Goal: Contribute content: Contribute content

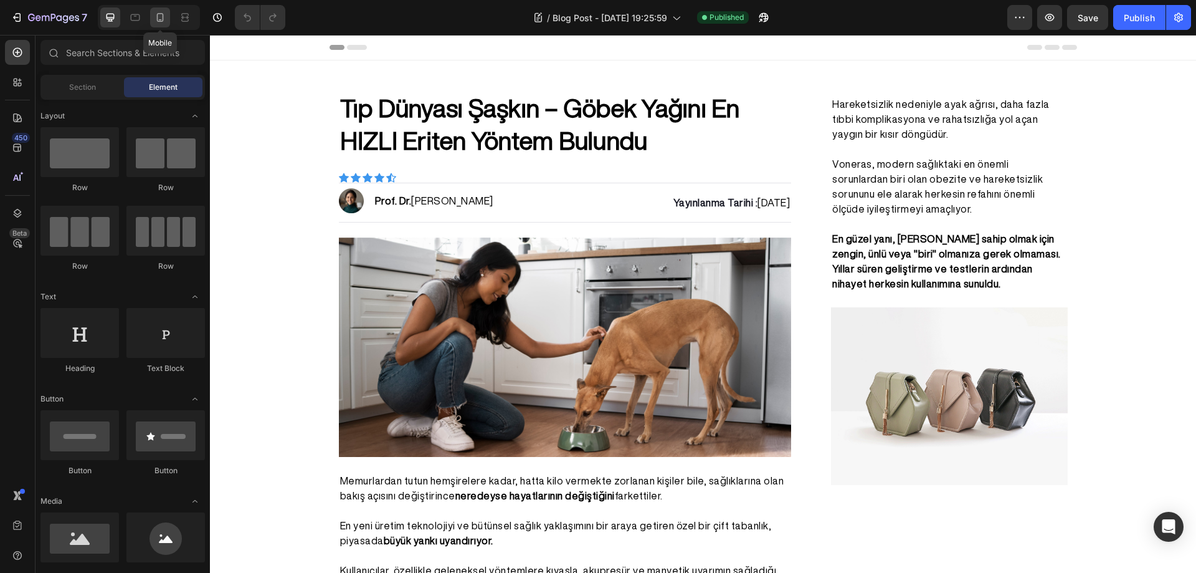
click at [161, 12] on icon at bounding box center [160, 17] width 12 height 12
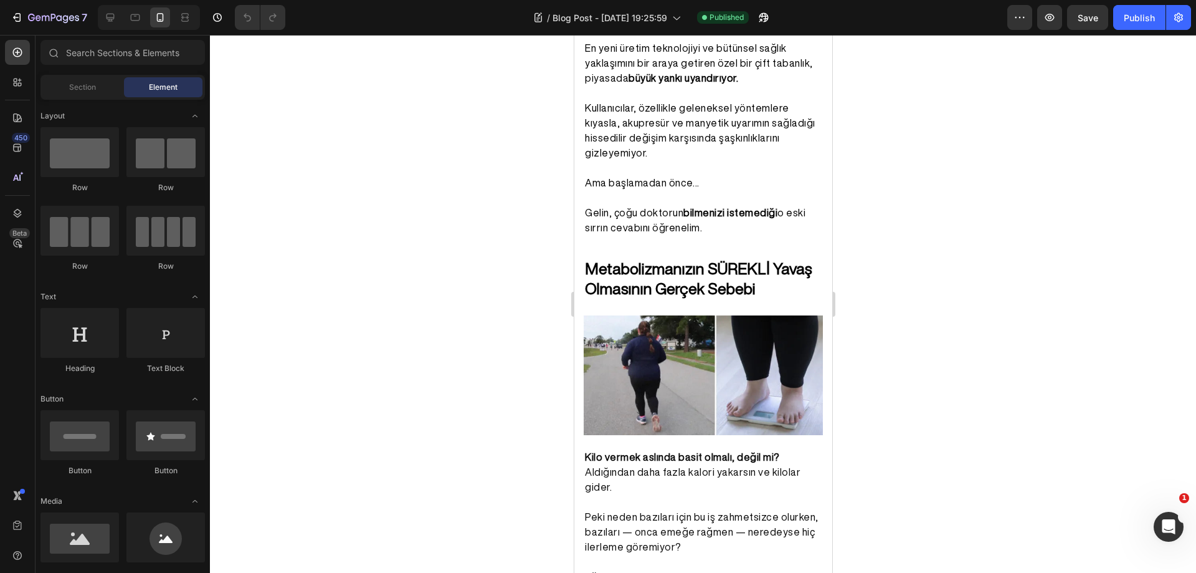
scroll to position [573, 0]
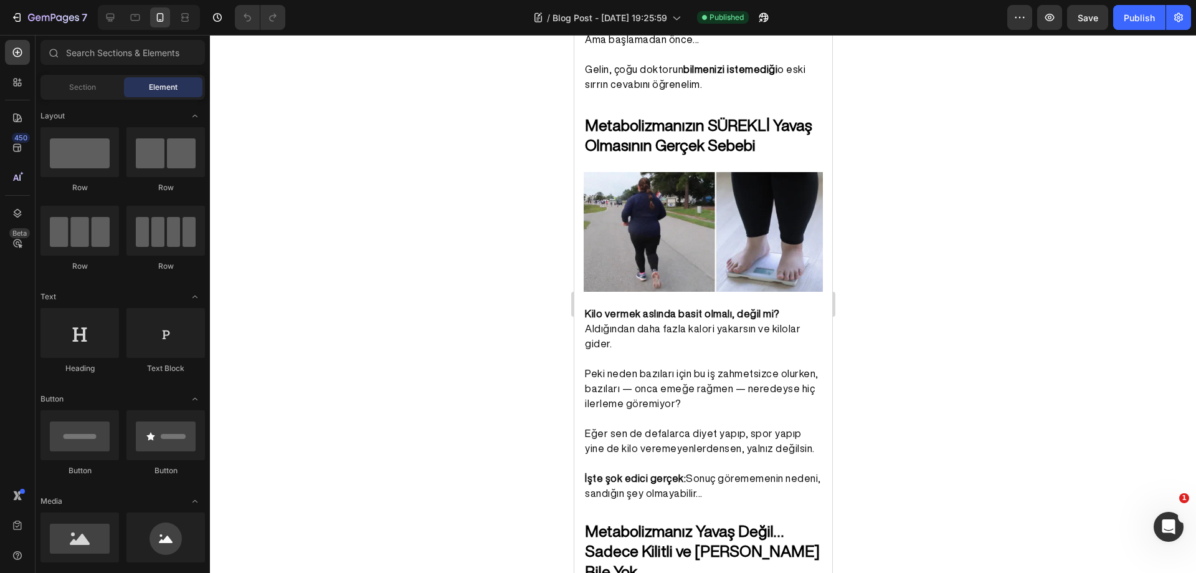
drag, startPoint x: 827, startPoint y: 92, endPoint x: 1406, endPoint y: 189, distance: 586.3
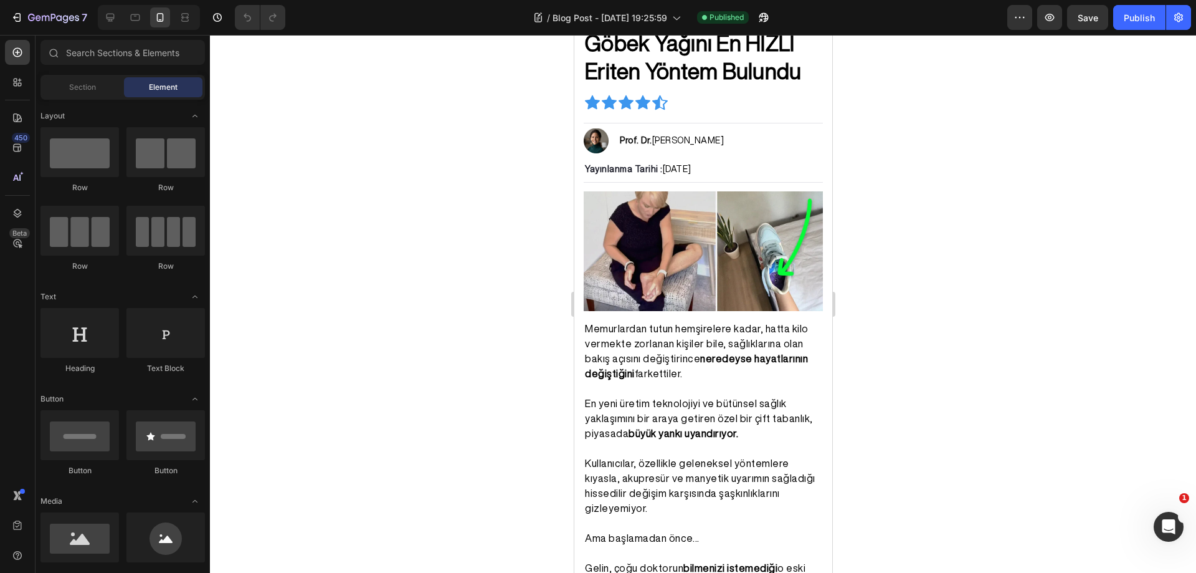
scroll to position [0, 0]
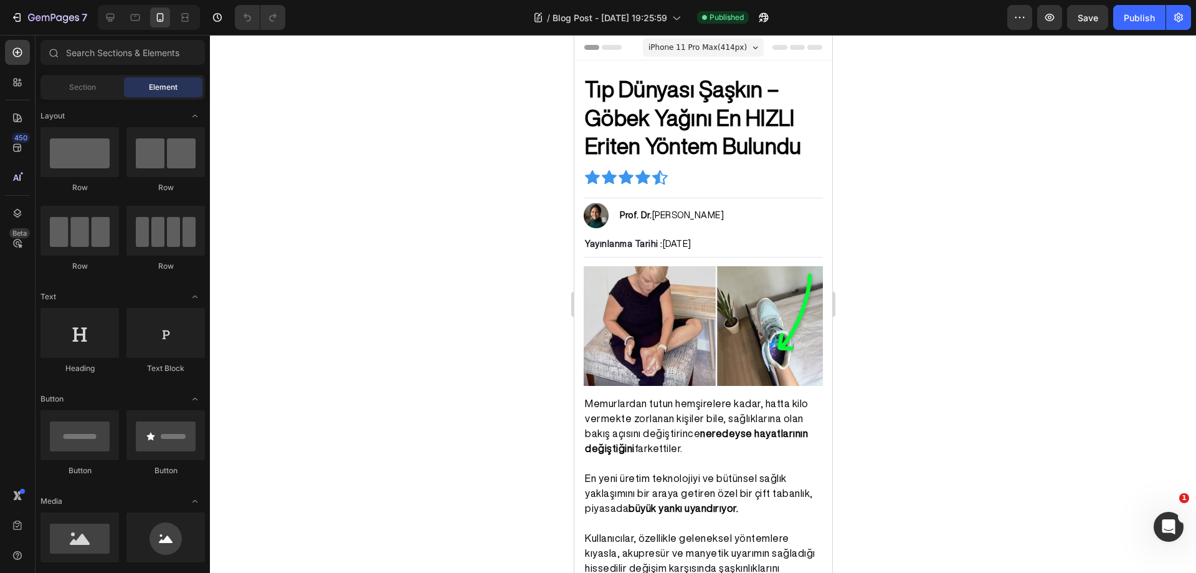
drag, startPoint x: 826, startPoint y: 121, endPoint x: 1411, endPoint y: 92, distance: 585.8
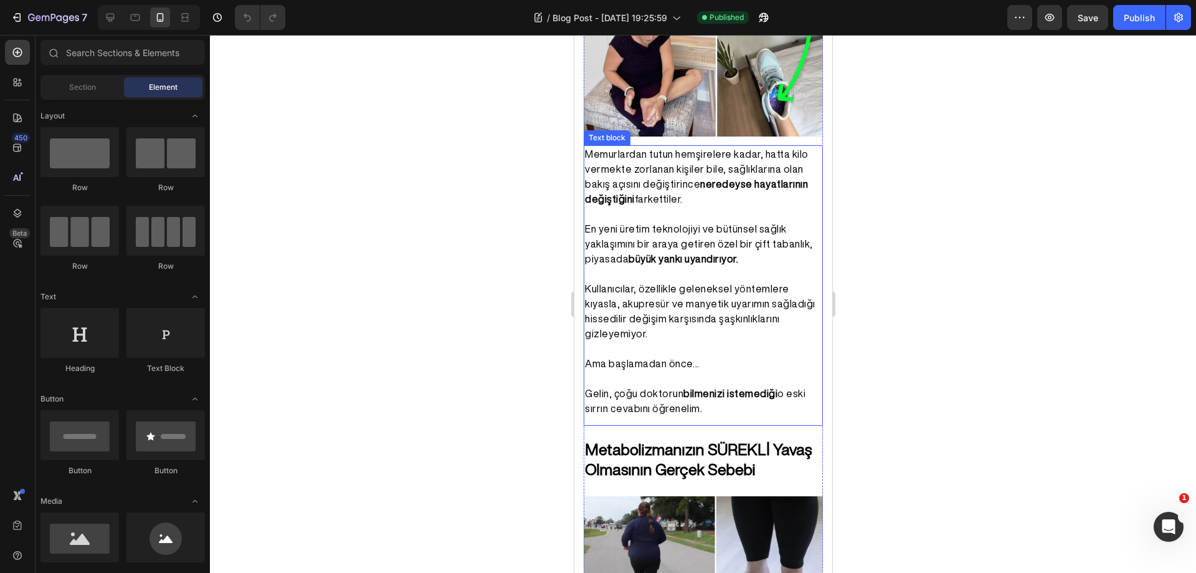
scroll to position [498, 0]
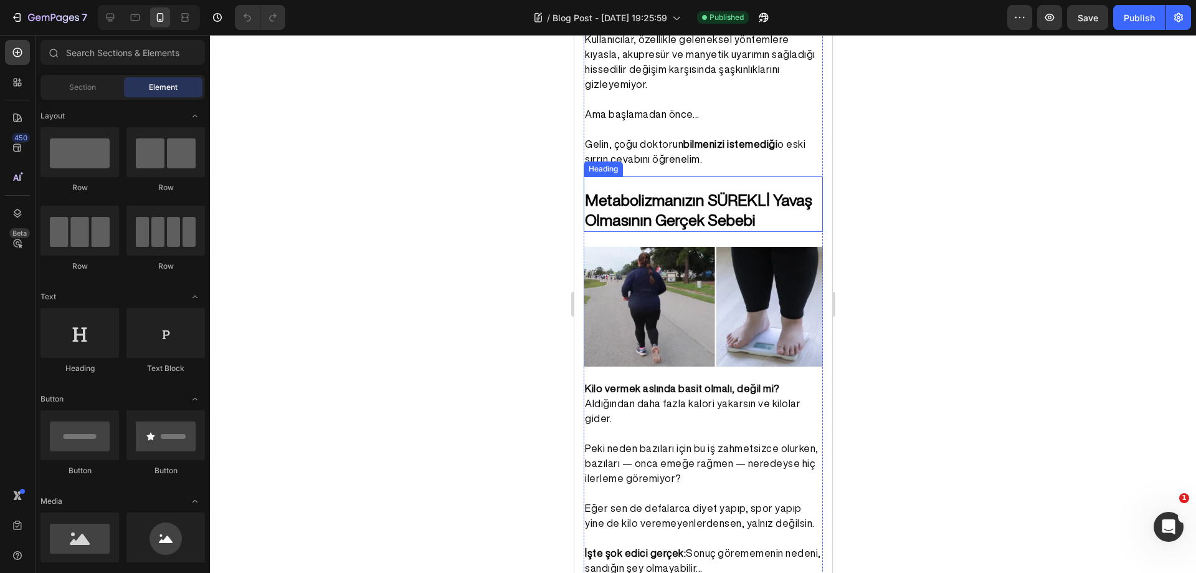
click at [766, 216] on h2 "Metabolizmanızın SÜREKLİ Yavaş Olmasının Gerçek Sebebi" at bounding box center [702, 210] width 239 height 43
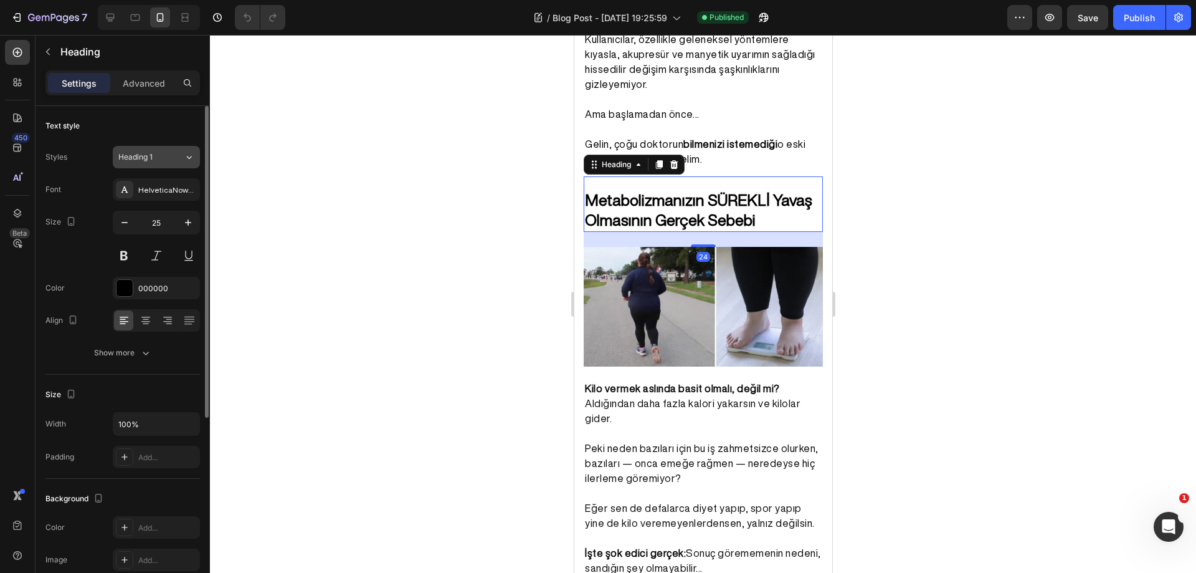
click at [159, 161] on div "Heading 1" at bounding box center [143, 156] width 50 height 11
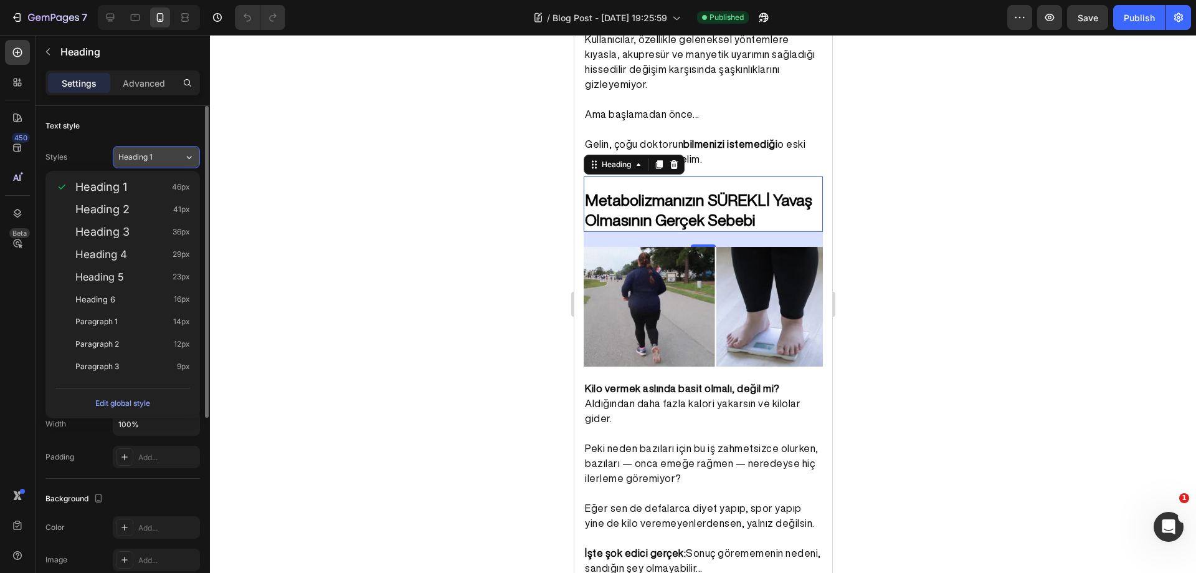
click at [159, 161] on div "Heading 1" at bounding box center [143, 156] width 50 height 11
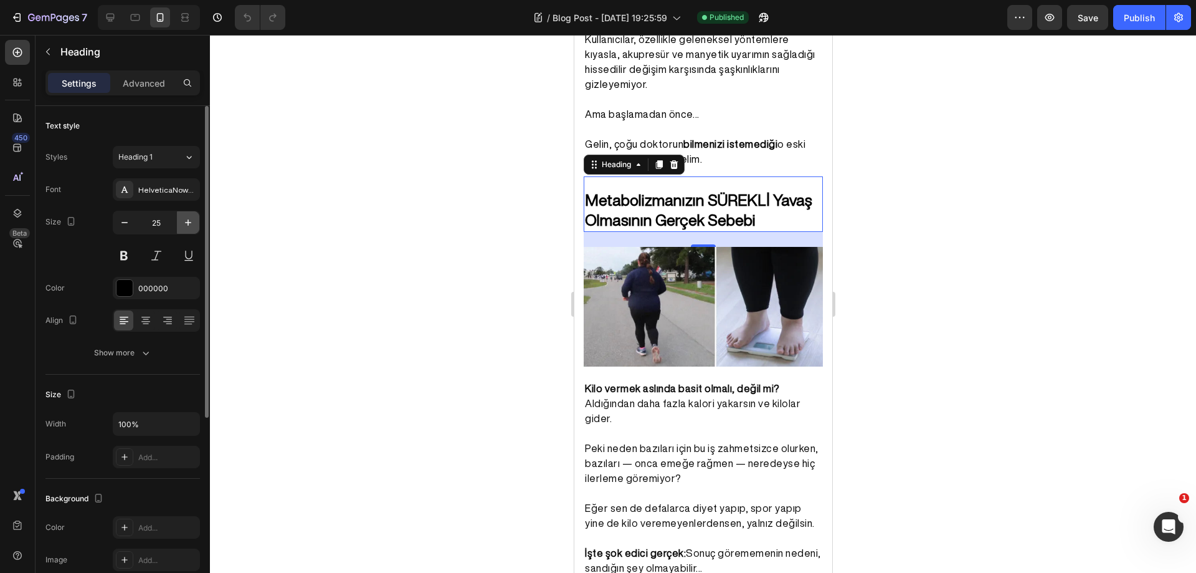
click at [183, 221] on icon "button" at bounding box center [188, 222] width 12 height 12
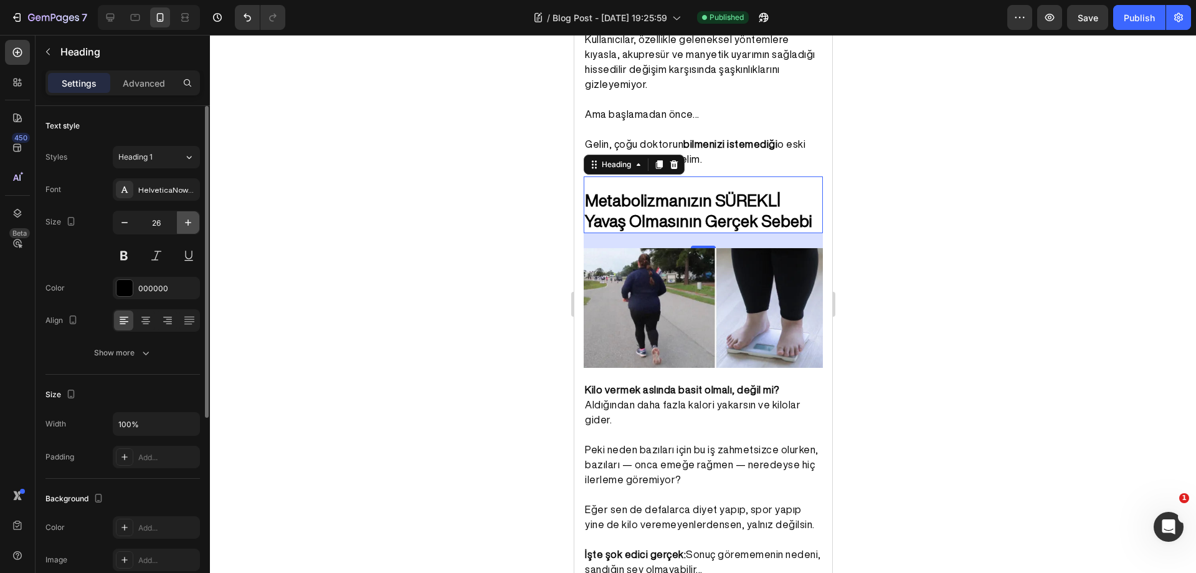
click at [183, 221] on icon "button" at bounding box center [188, 222] width 12 height 12
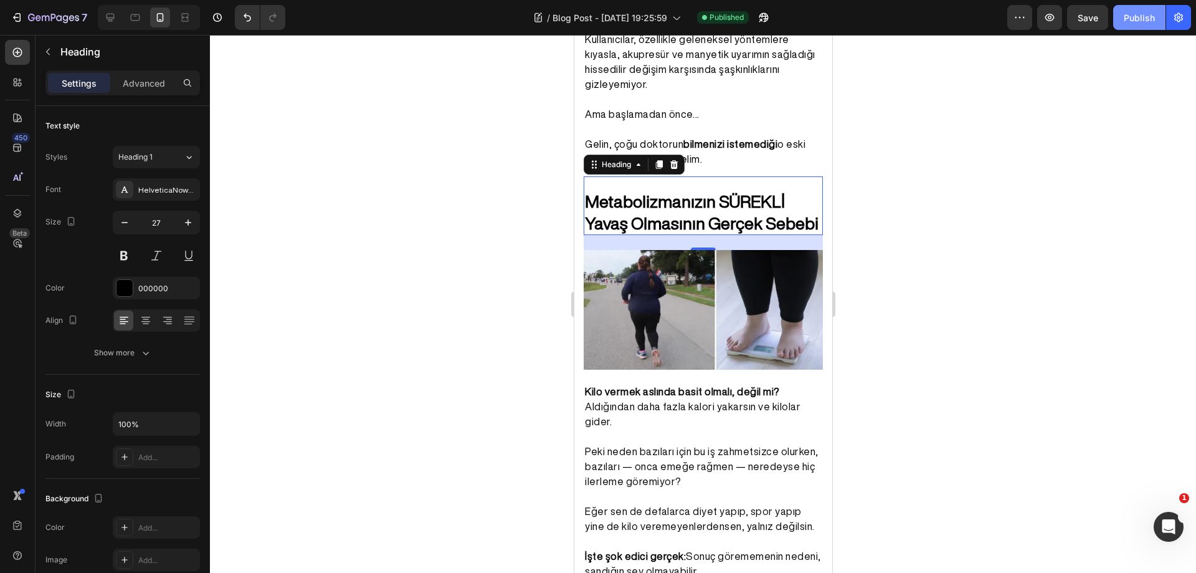
click at [1131, 22] on div "Publish" at bounding box center [1139, 17] width 31 height 13
click at [120, 227] on icon "button" at bounding box center [124, 222] width 12 height 12
type input "26"
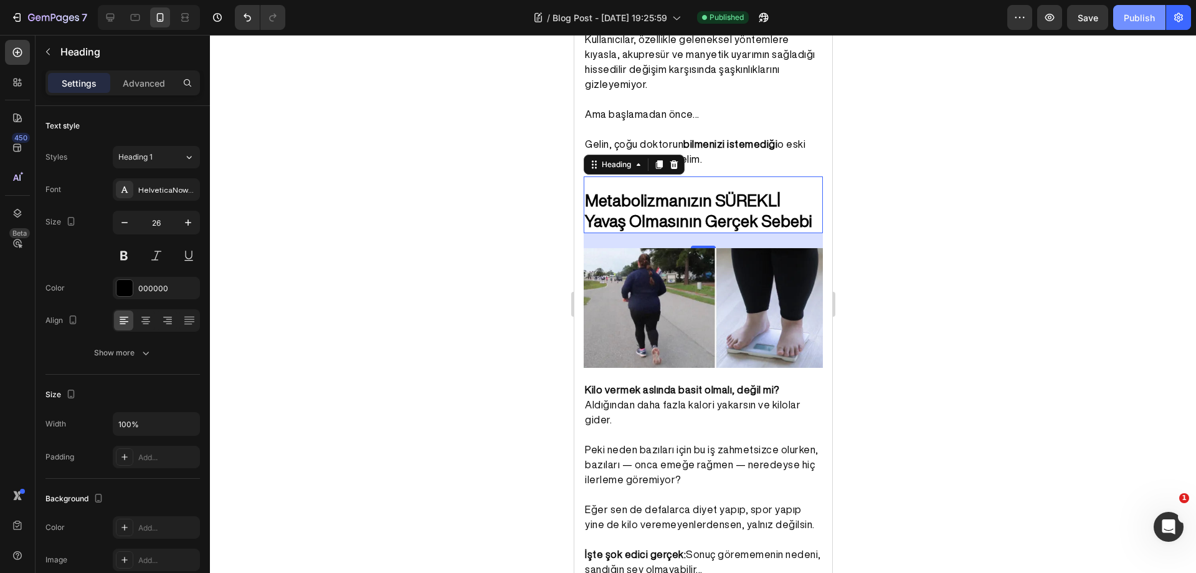
click at [1131, 21] on div "Publish" at bounding box center [1139, 17] width 31 height 13
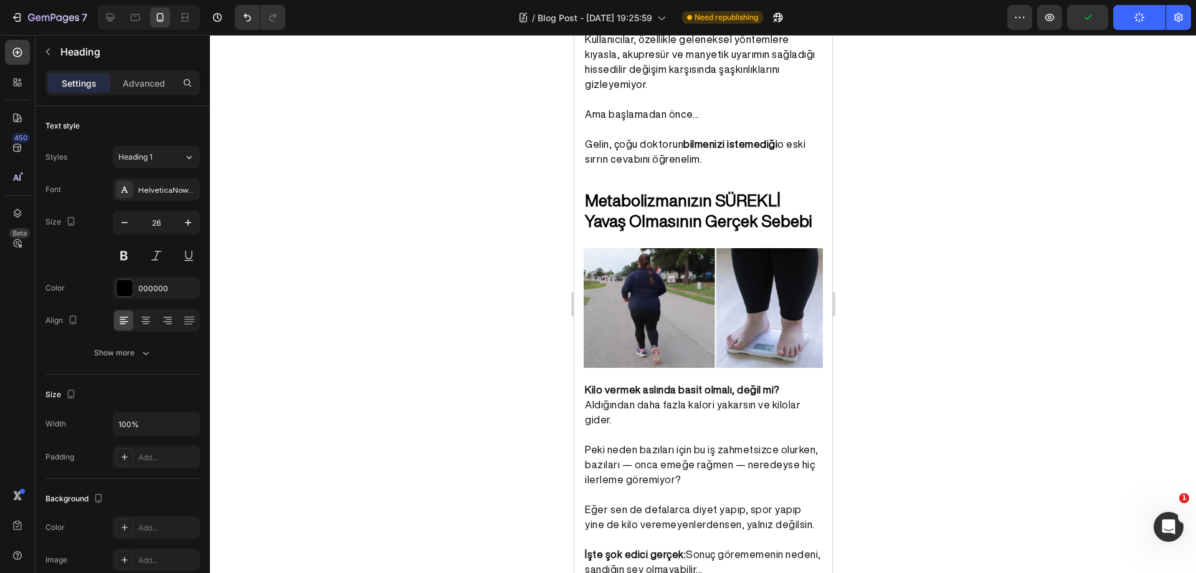
scroll to position [0, 0]
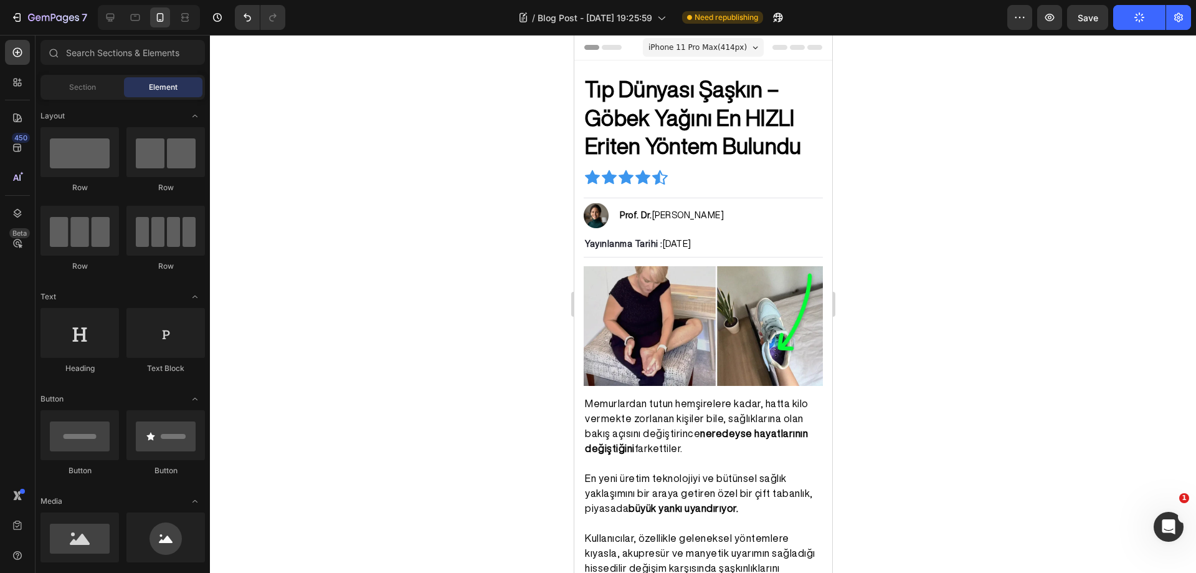
click at [743, 50] on div "iPhone 11 Pro Max ( 414 px)" at bounding box center [702, 47] width 121 height 19
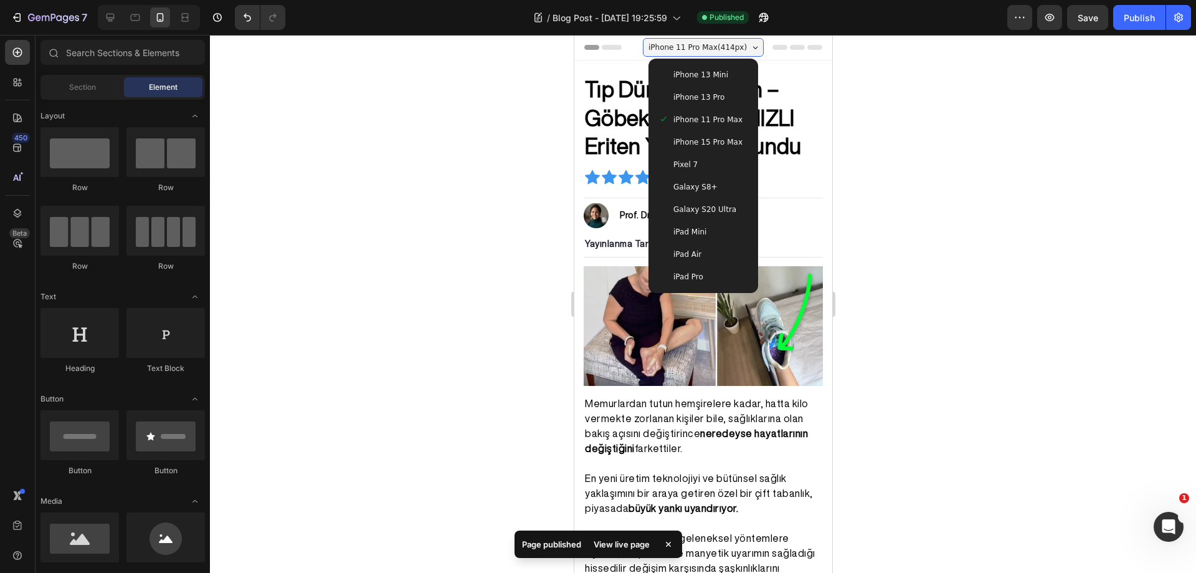
click at [714, 136] on span "iPhone 15 Pro Max" at bounding box center [707, 142] width 69 height 12
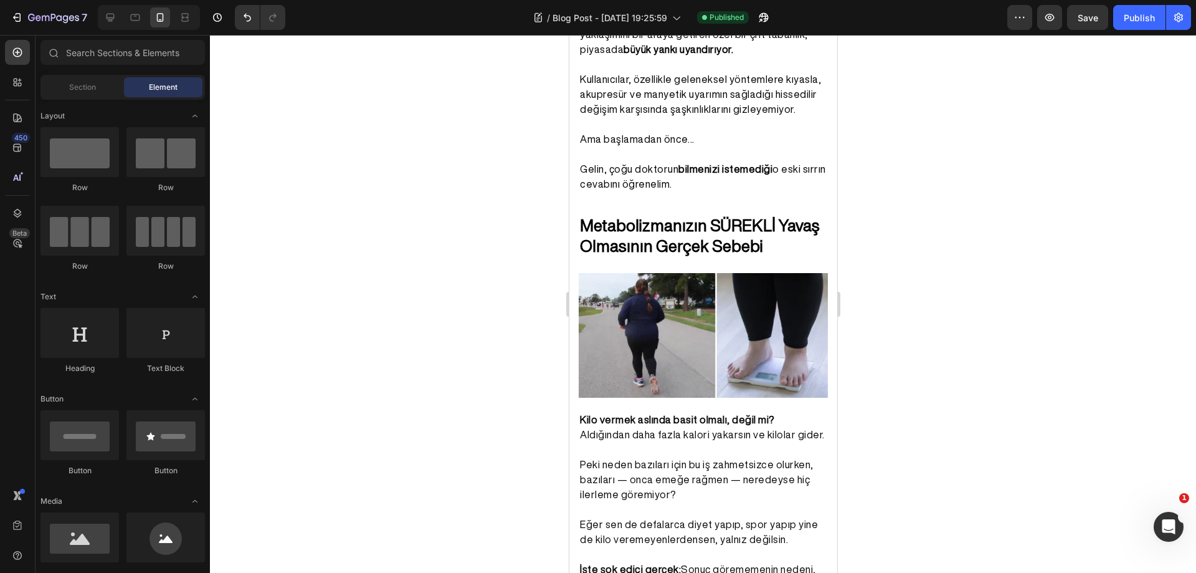
scroll to position [595, 0]
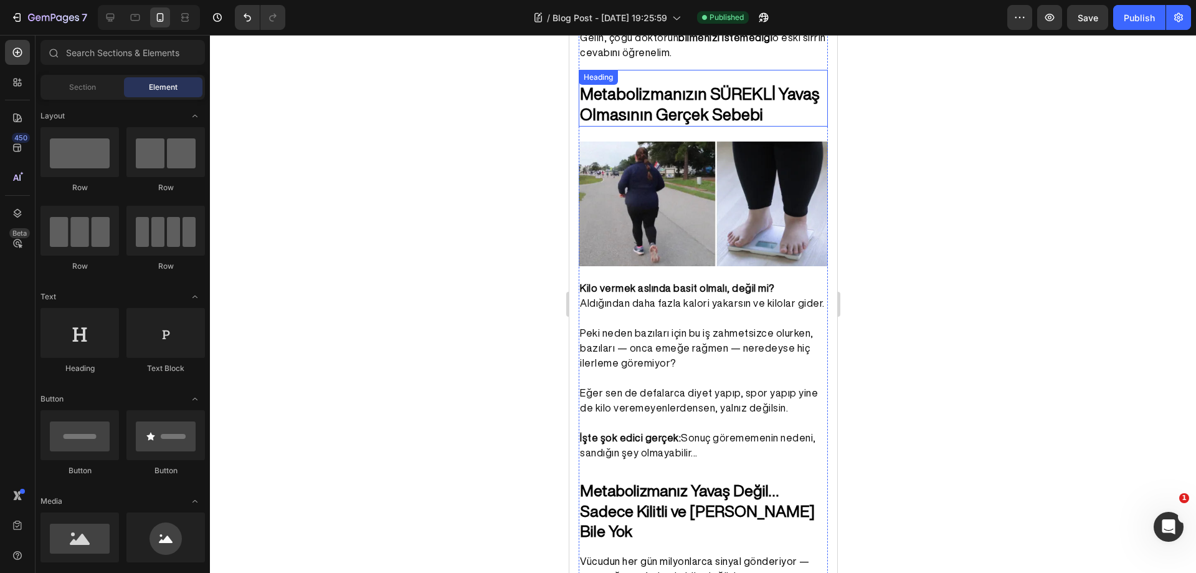
click at [727, 99] on h2 "Metabolizmanızın SÜREKLİ Yavaş Olmasının Gerçek Sebebi" at bounding box center [702, 104] width 249 height 45
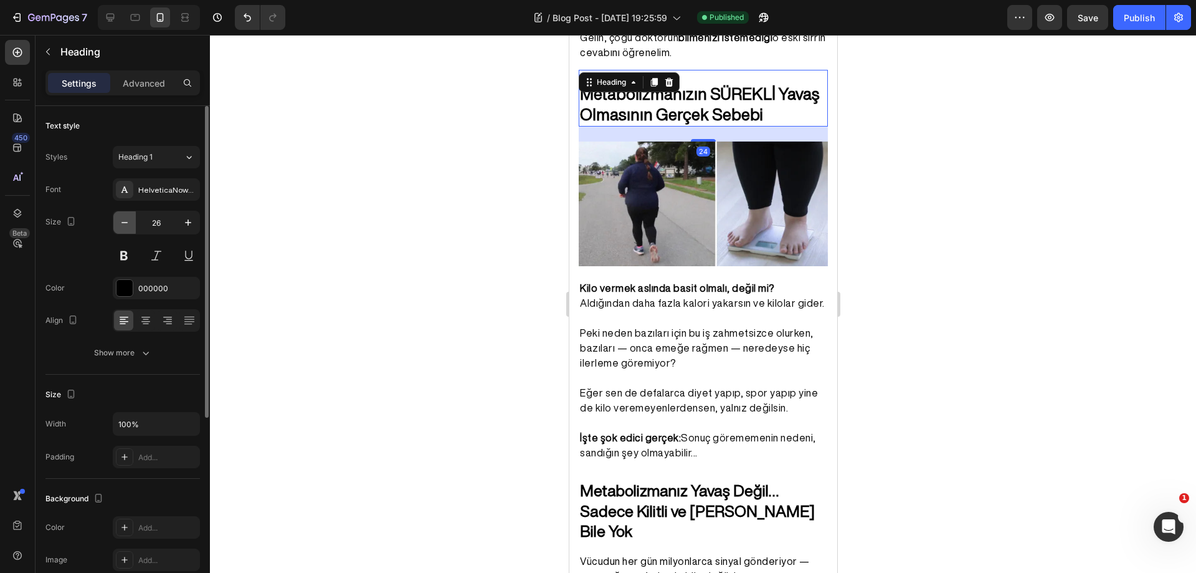
click at [122, 219] on icon "button" at bounding box center [124, 222] width 12 height 12
type input "25"
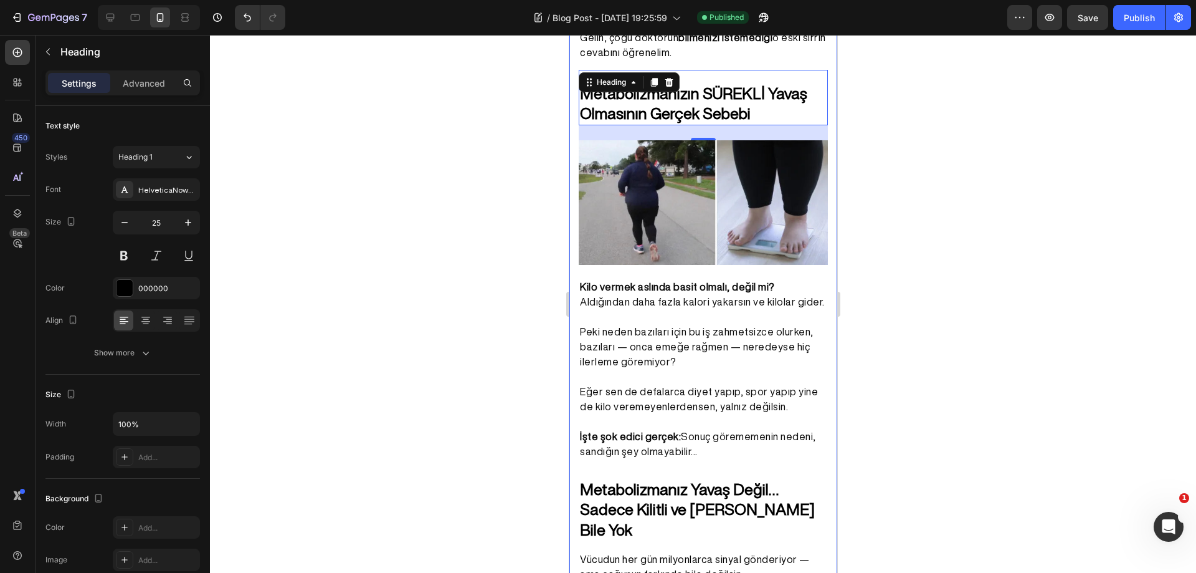
click at [961, 120] on div at bounding box center [703, 304] width 986 height 538
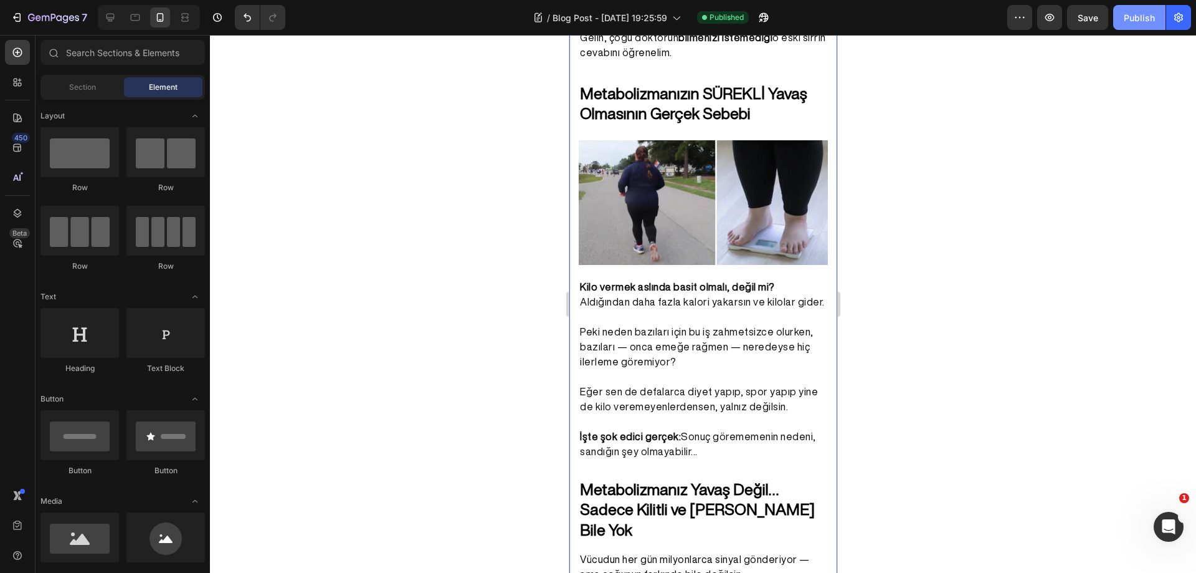
click at [1120, 21] on button "Publish" at bounding box center [1139, 17] width 52 height 25
click at [751, 107] on h2 "Metabolizmanızın SÜREKLİ Yavaş Olmasının Gerçek Sebebi" at bounding box center [702, 103] width 249 height 43
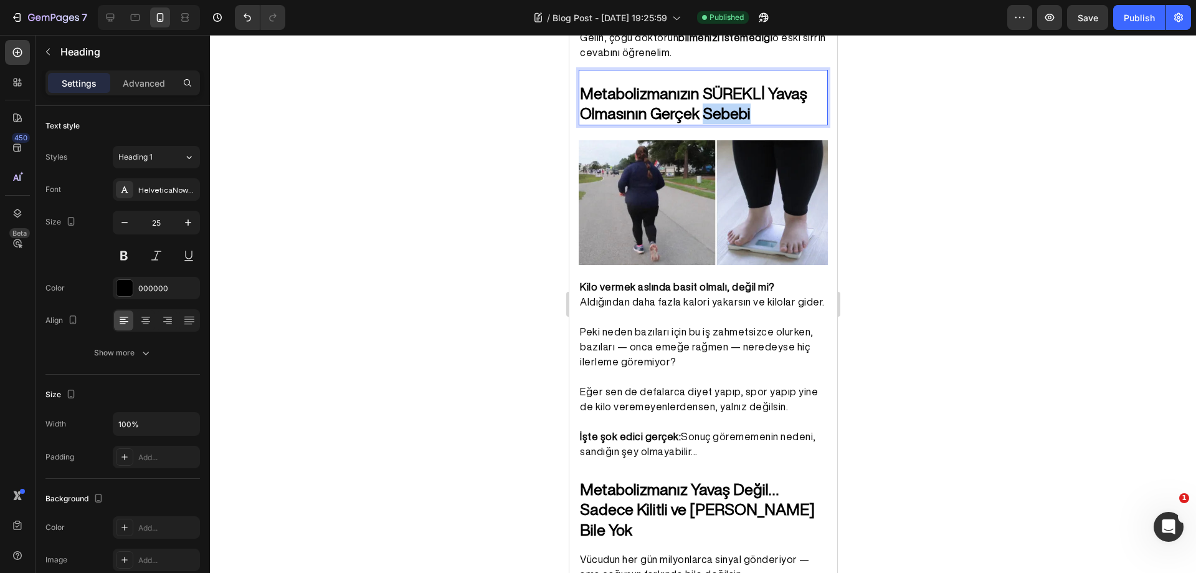
click at [738, 102] on strong "Metabolizmanızın SÜREKLİ Yavaş Olmasının Gerçek Sebebi" at bounding box center [692, 103] width 227 height 36
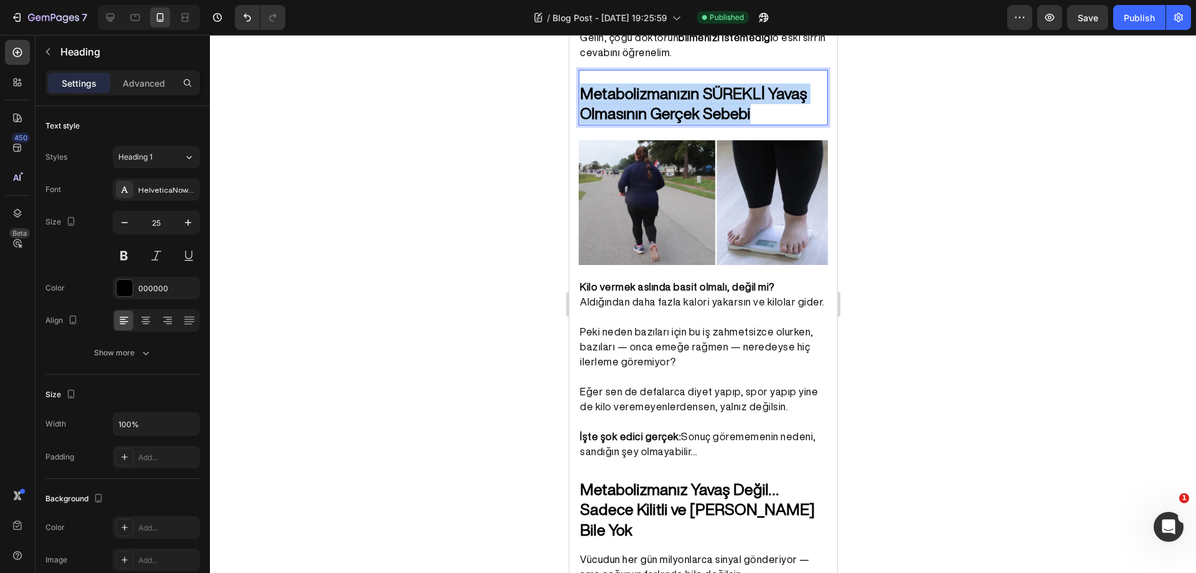
click at [738, 102] on strong "Metabolizmanızın SÜREKLİ Yavaş Olmasının Gerçek Sebebi" at bounding box center [692, 103] width 227 height 36
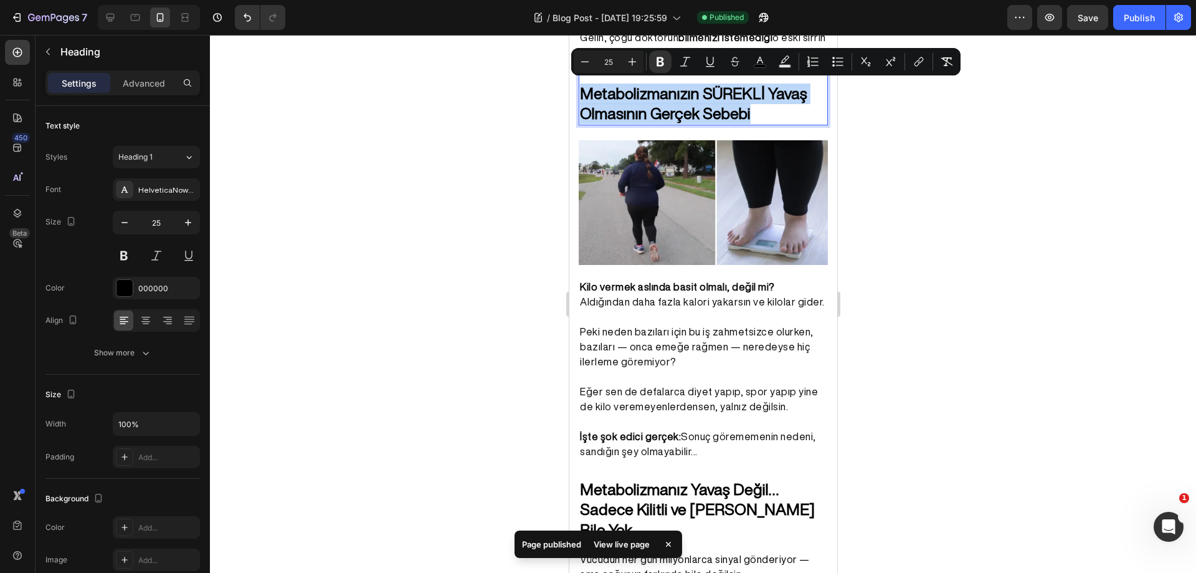
click at [738, 102] on strong "Metabolizmanızın SÜREKLİ Yavaş Olmasının Gerçek Sebebi" at bounding box center [692, 103] width 227 height 36
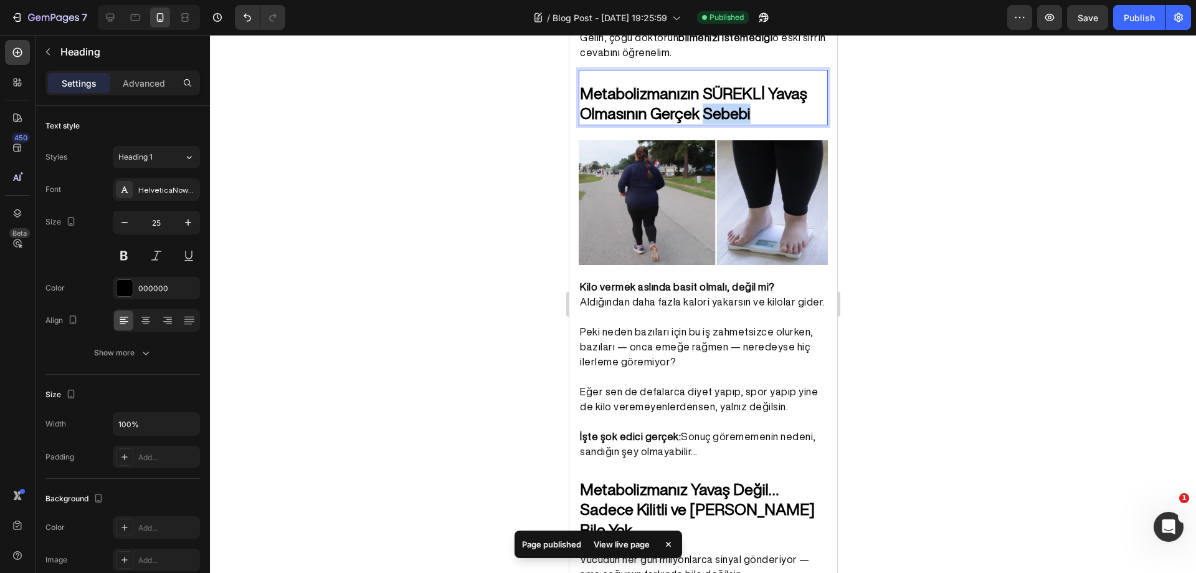
click at [738, 102] on strong "Metabolizmanızın SÜREKLİ Yavaş Olmasının Gerçek Sebebi" at bounding box center [692, 103] width 227 height 36
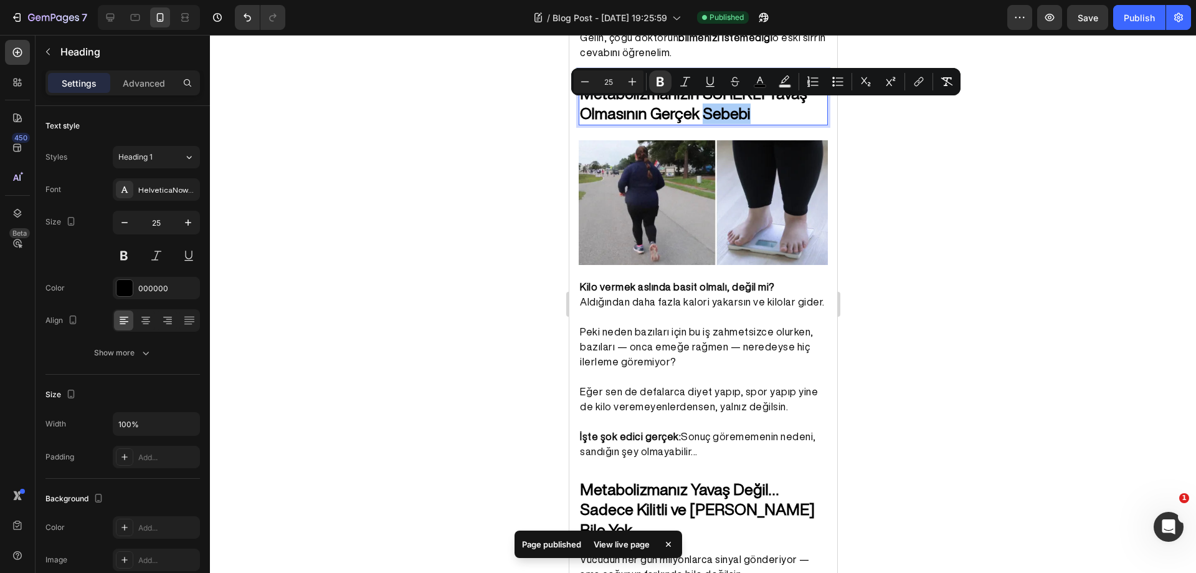
click at [916, 142] on div at bounding box center [703, 304] width 986 height 538
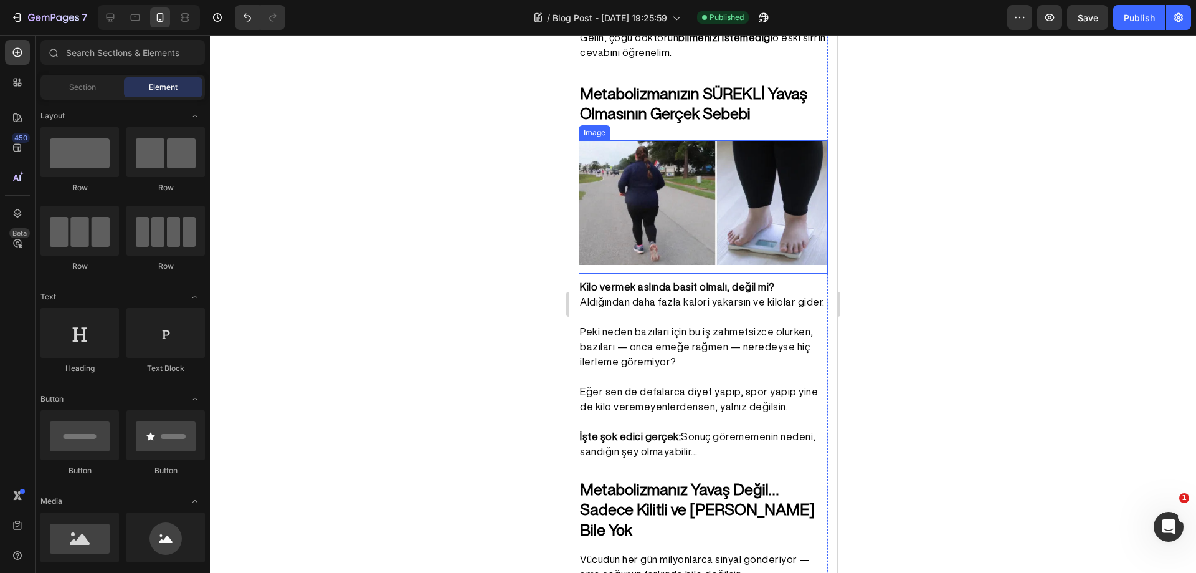
click at [672, 108] on strong "Metabolizmanızın SÜREKLİ Yavaş Olmasının Gerçek Sebebi" at bounding box center [692, 103] width 227 height 36
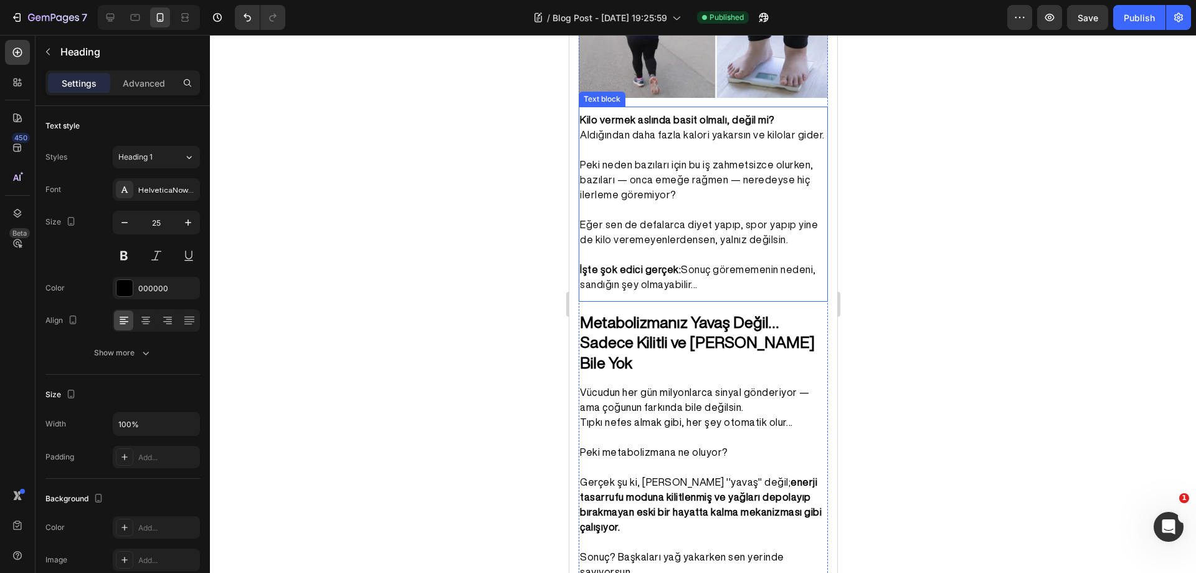
scroll to position [782, 0]
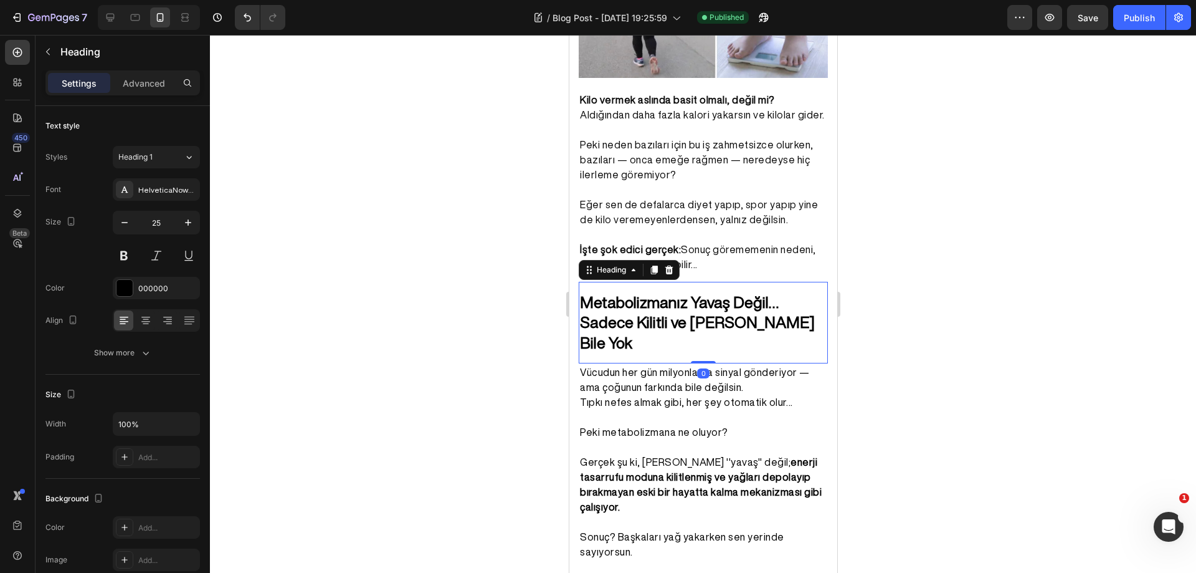
click at [698, 311] on strong "Metabolizmanız Yavaş Değil… Sadece Kilitli ve [PERSON_NAME] Bile Yok" at bounding box center [696, 322] width 235 height 56
click at [190, 222] on icon "button" at bounding box center [188, 222] width 12 height 12
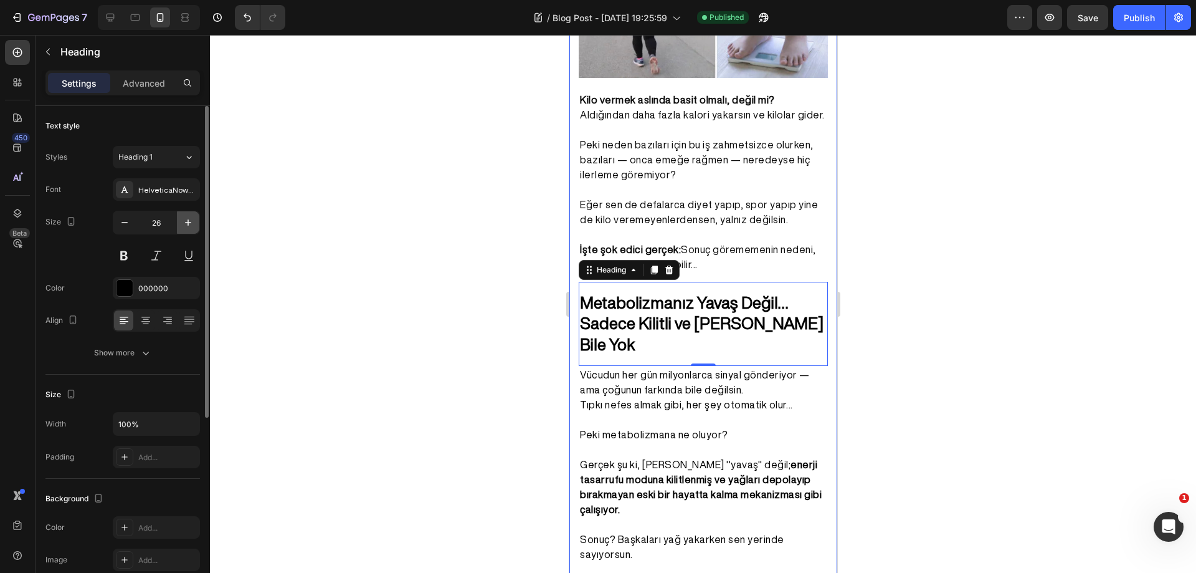
click at [190, 222] on icon "button" at bounding box center [188, 222] width 12 height 12
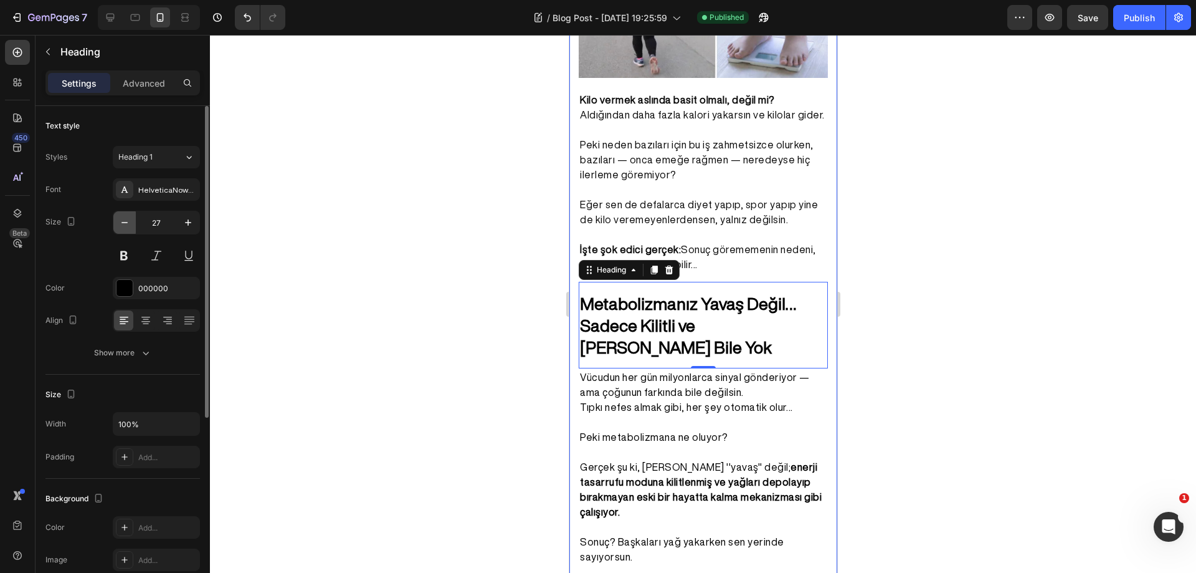
click at [117, 227] on button "button" at bounding box center [124, 222] width 22 height 22
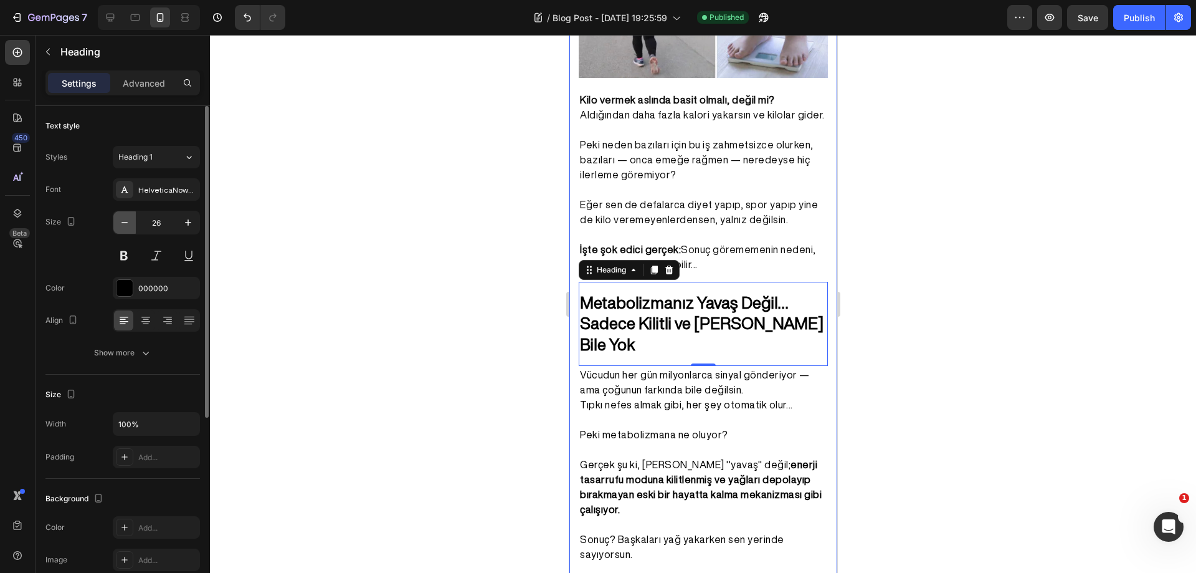
click at [117, 227] on button "button" at bounding box center [124, 222] width 22 height 22
type input "25"
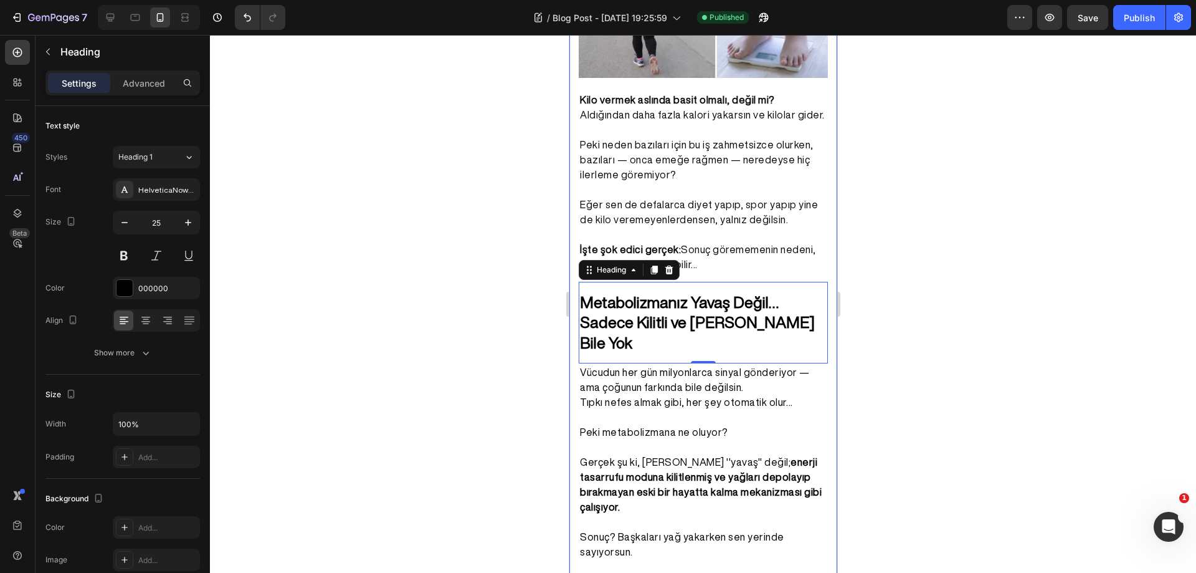
click at [345, 245] on div at bounding box center [703, 304] width 986 height 538
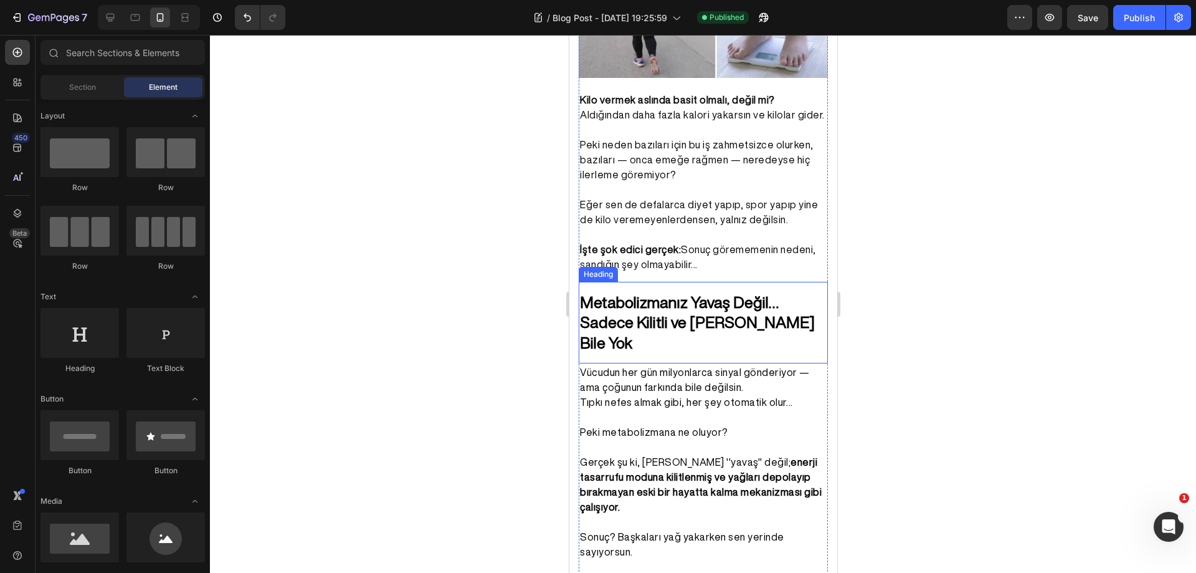
click at [718, 314] on strong "Metabolizmanız Yavaş Değil… Sadece Kilitli ve [PERSON_NAME] Bile Yok" at bounding box center [696, 322] width 235 height 56
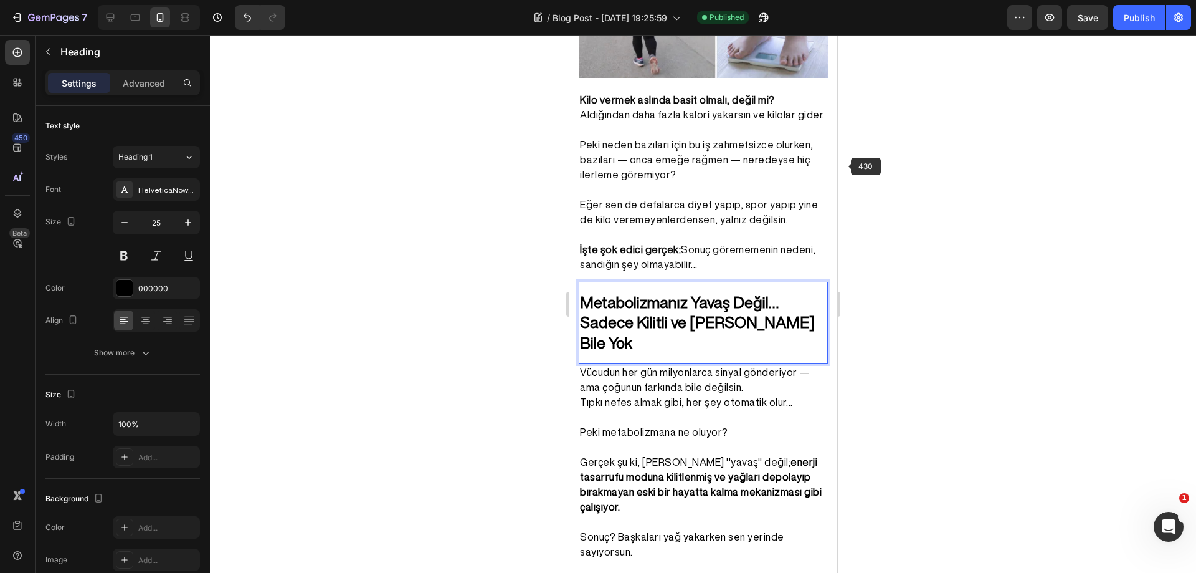
click at [865, 165] on div at bounding box center [703, 304] width 986 height 538
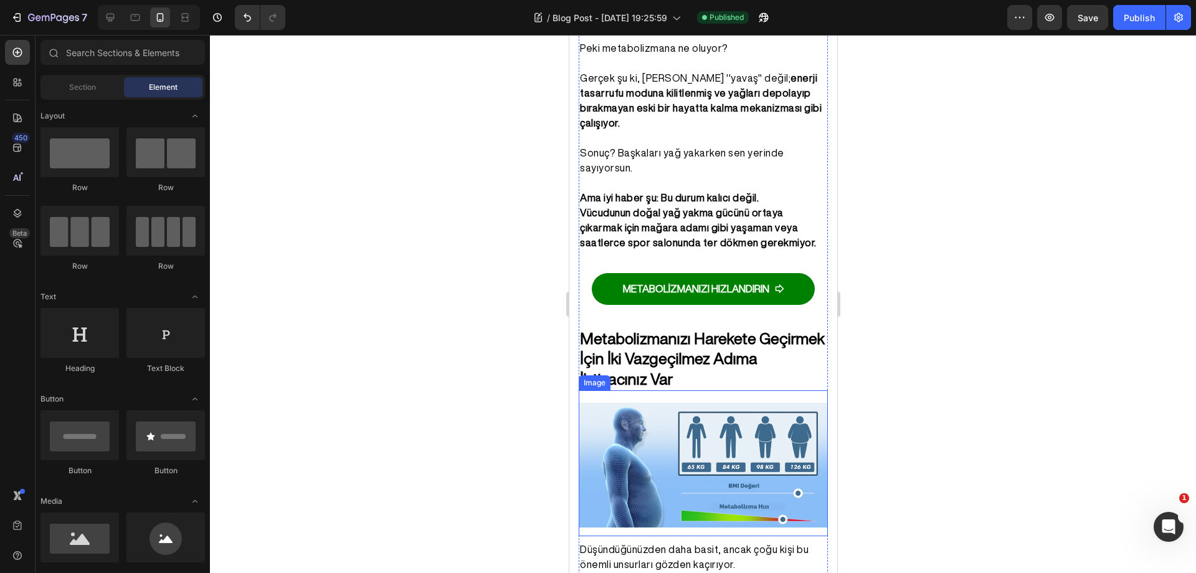
scroll to position [936, 0]
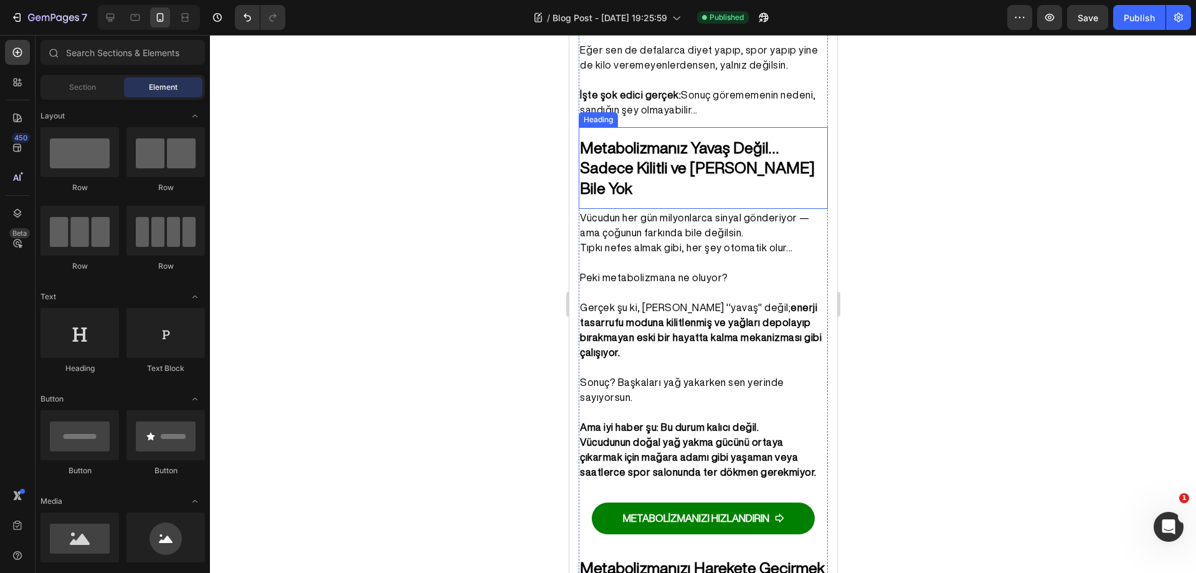
click at [708, 163] on strong "Metabolizmanız Yavaş Değil… Sadece Kilitli ve [PERSON_NAME] Bile Yok" at bounding box center [696, 168] width 235 height 56
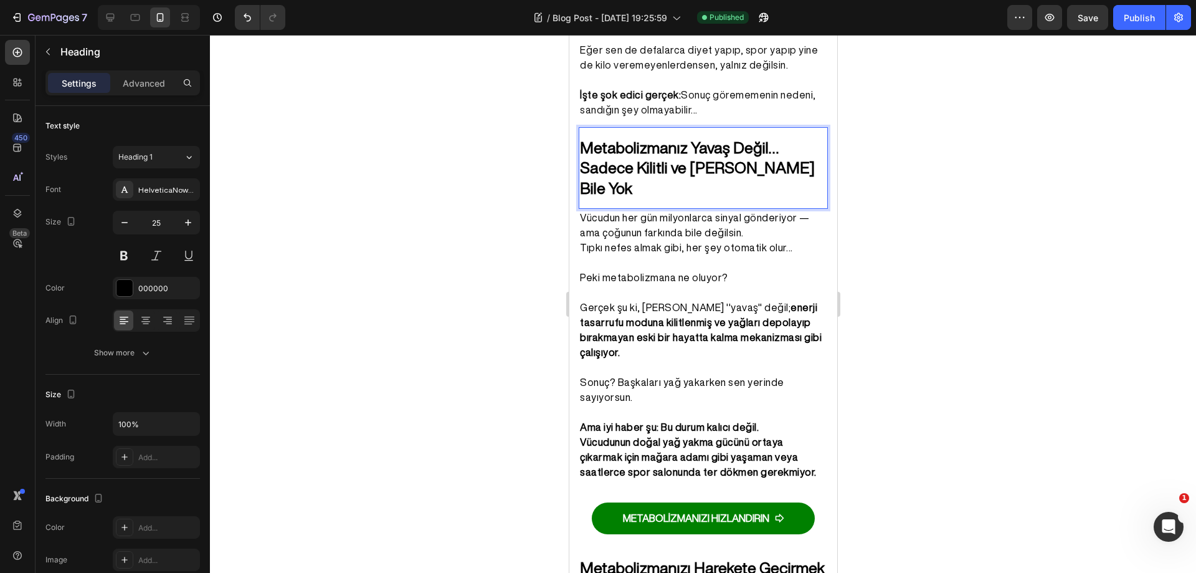
click at [781, 146] on p "Metabolizmanız Yavaş Değil… Sadece Kilitli ve [PERSON_NAME] Bile Yok" at bounding box center [702, 168] width 247 height 61
click at [738, 143] on strong "Metabolizmanız Yavaş Değil! Sadece Kilitli ve [PERSON_NAME] Bile Yok" at bounding box center [696, 168] width 235 height 56
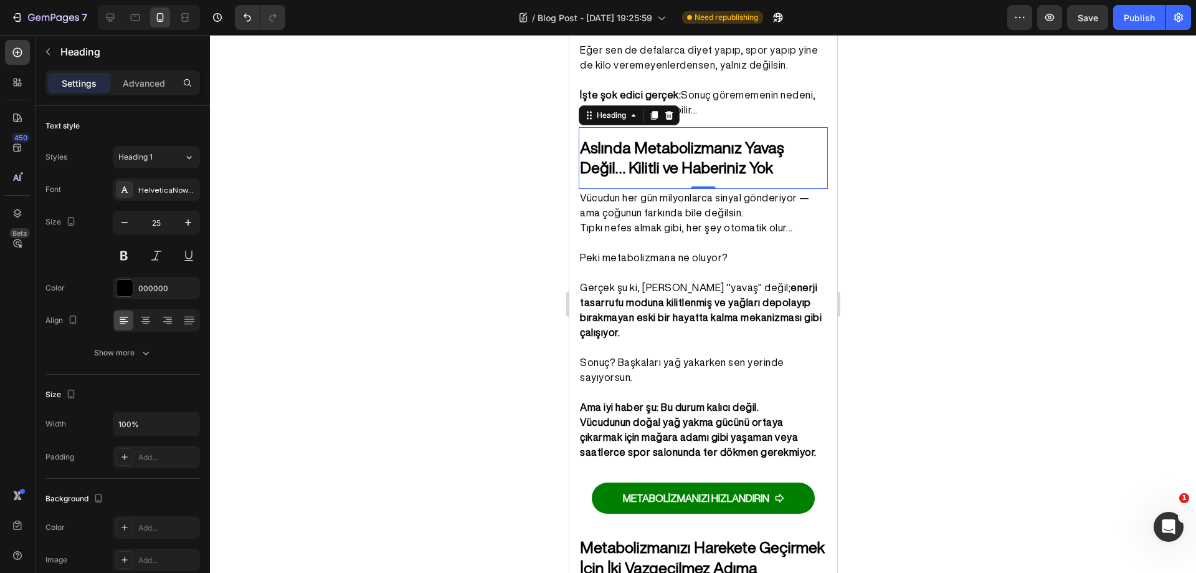
click at [952, 177] on div at bounding box center [703, 304] width 986 height 538
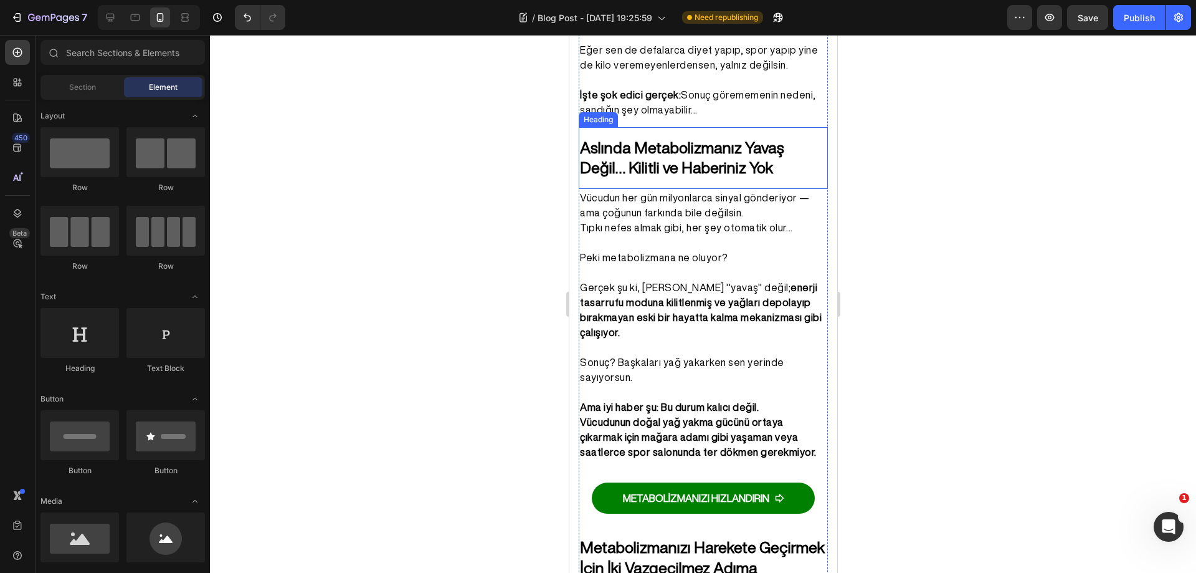
click at [719, 148] on p "⁠⁠⁠⁠⁠⁠⁠ Aslında Metabolizmanız Yavaş Değil… Kilitli ve Haberiniz Yok" at bounding box center [702, 158] width 247 height 40
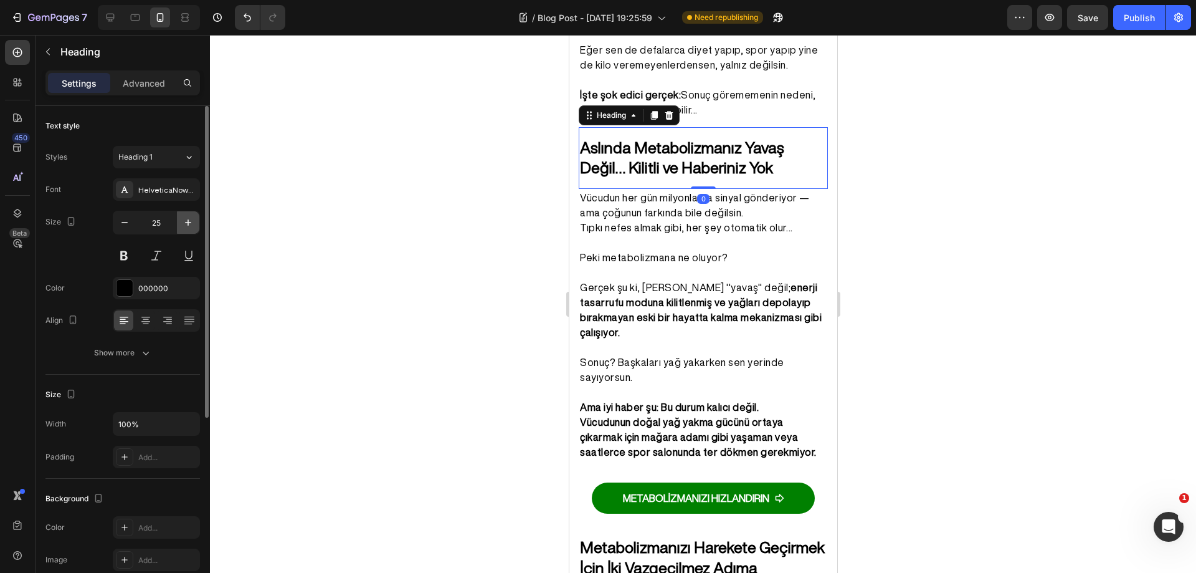
click at [186, 224] on icon "button" at bounding box center [188, 222] width 12 height 12
type input "26"
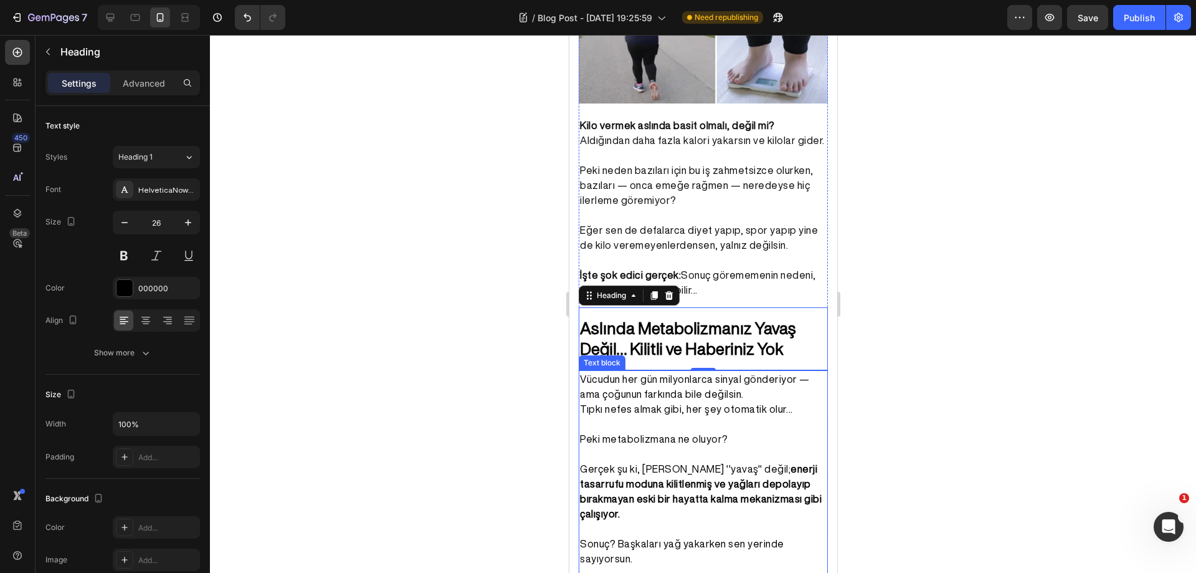
scroll to position [625, 0]
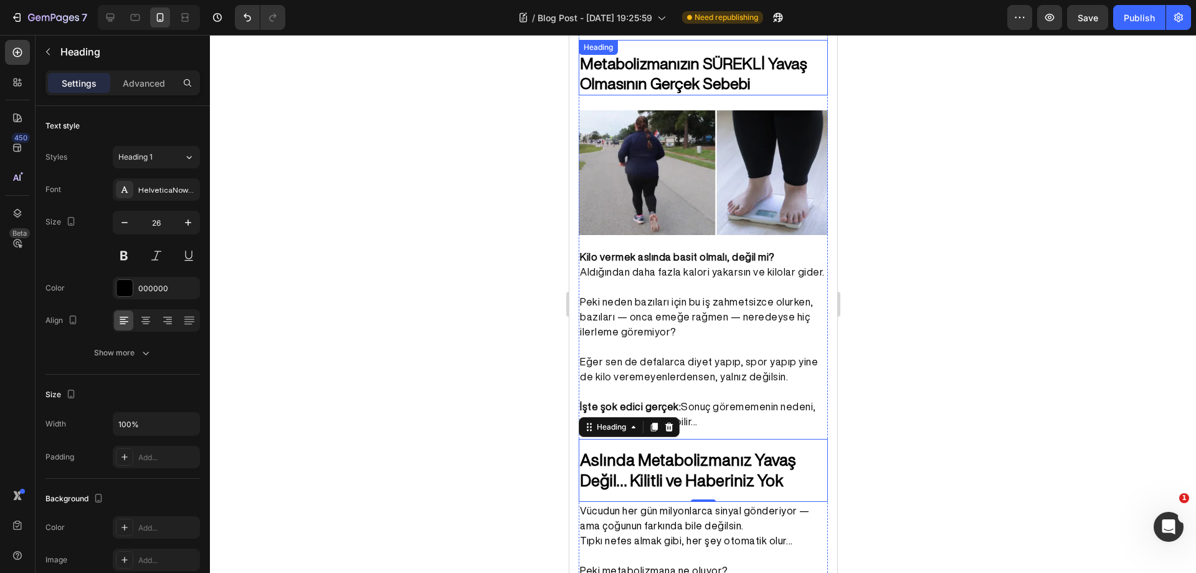
click at [690, 82] on strong "Metabolizmanızın SÜREKLİ Yavaş Olmasının Gerçek Sebebi" at bounding box center [692, 73] width 227 height 36
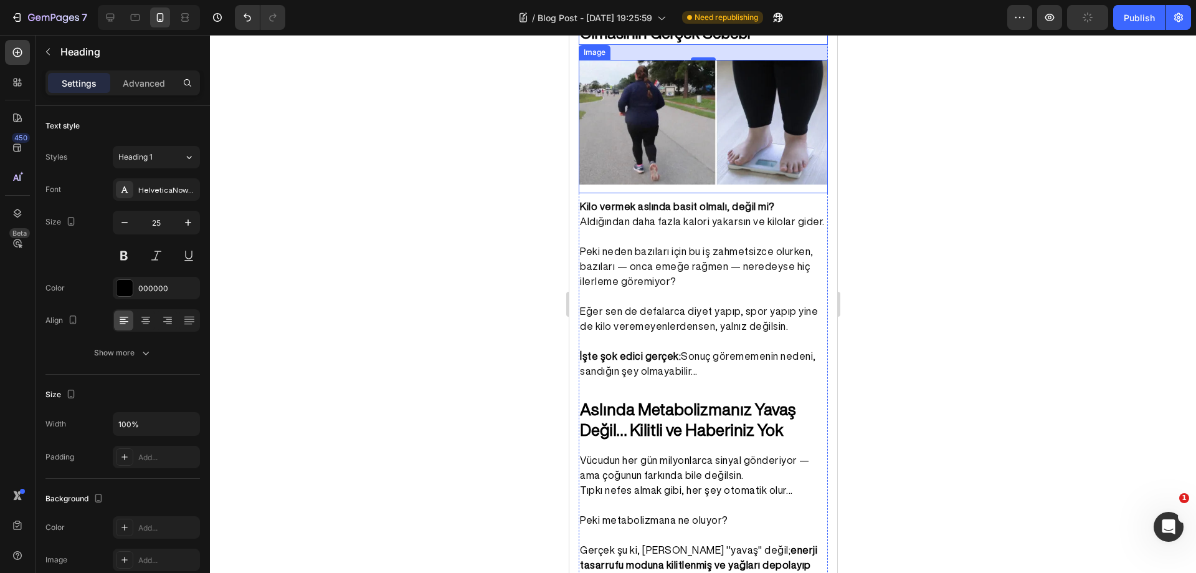
scroll to position [687, 0]
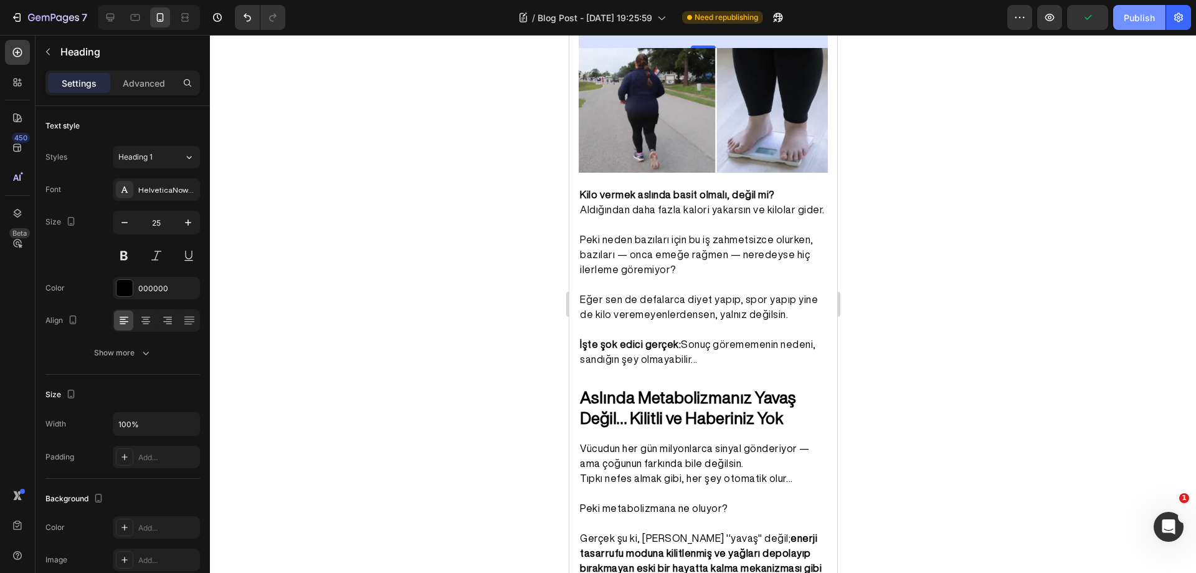
click at [1136, 22] on div "Publish" at bounding box center [1139, 17] width 31 height 13
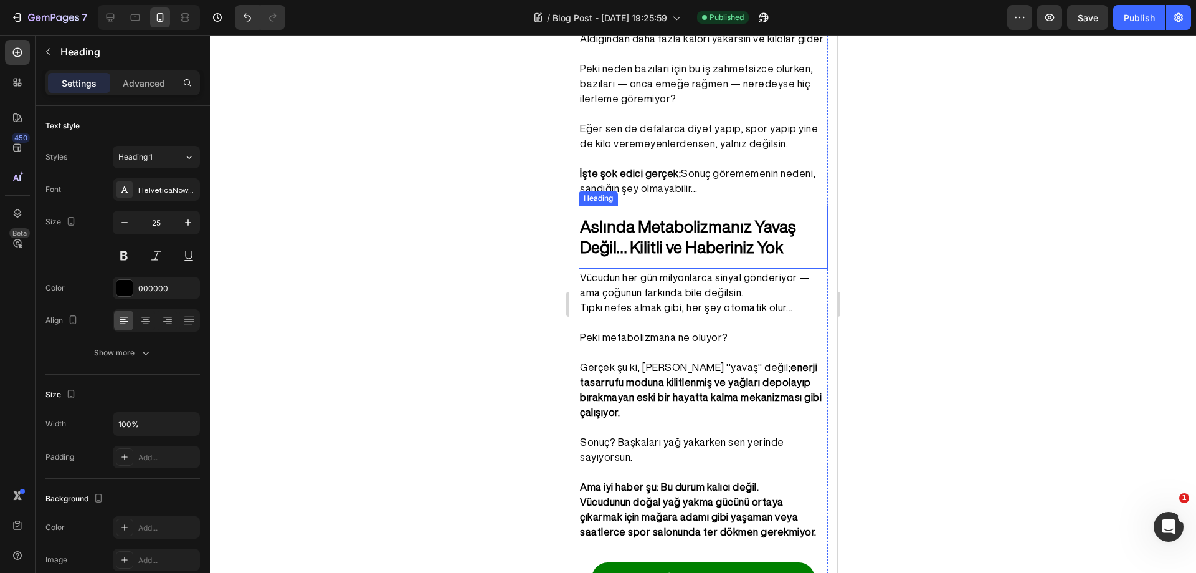
scroll to position [874, 0]
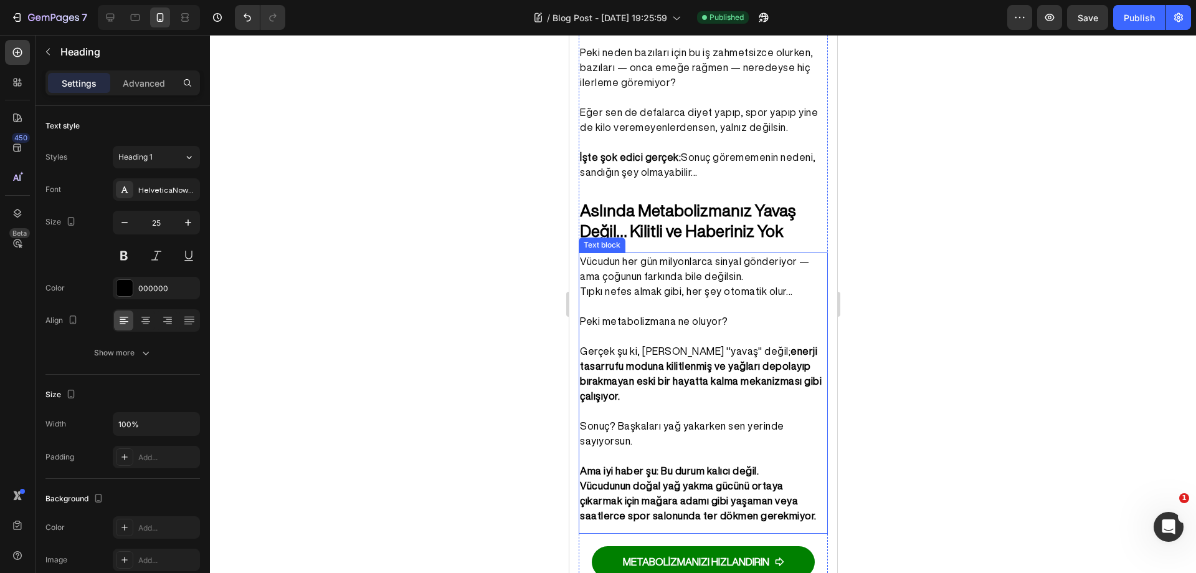
click at [704, 465] on strong "Ama iyi haber şu: Bu durum kalıcı değil." at bounding box center [668, 470] width 179 height 10
click at [677, 480] on strong "Vücudunun doğal yağ yakma gücünü ortaya çıkarmak için mağara adamı gibi yaşaman…" at bounding box center [697, 500] width 237 height 40
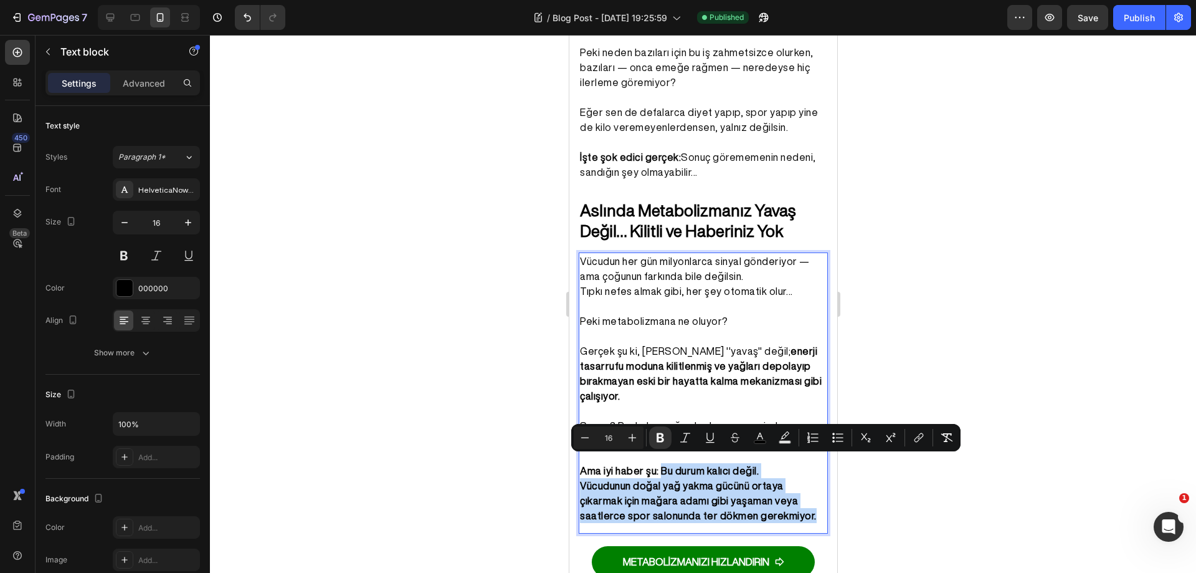
drag, startPoint x: 659, startPoint y: 462, endPoint x: 807, endPoint y: 508, distance: 155.5
click at [807, 508] on p "Ama iyi haber şu: Bu durum kalıcı değil. Vücudunun doğal yağ yakma gücünü ortay…" at bounding box center [702, 493] width 247 height 60
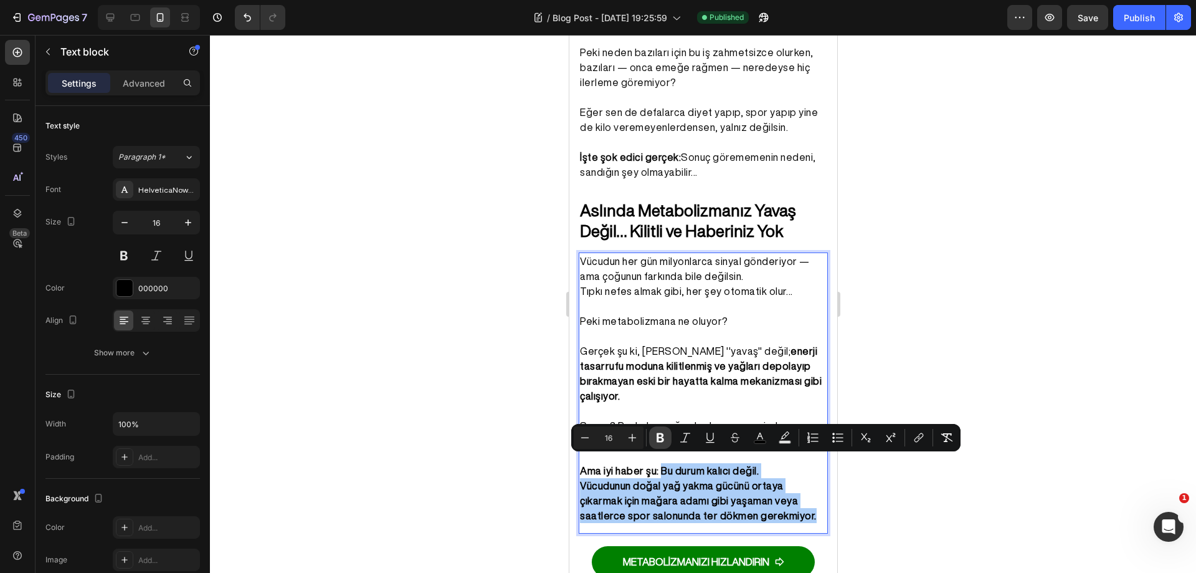
click at [668, 438] on button "Bold" at bounding box center [660, 437] width 22 height 22
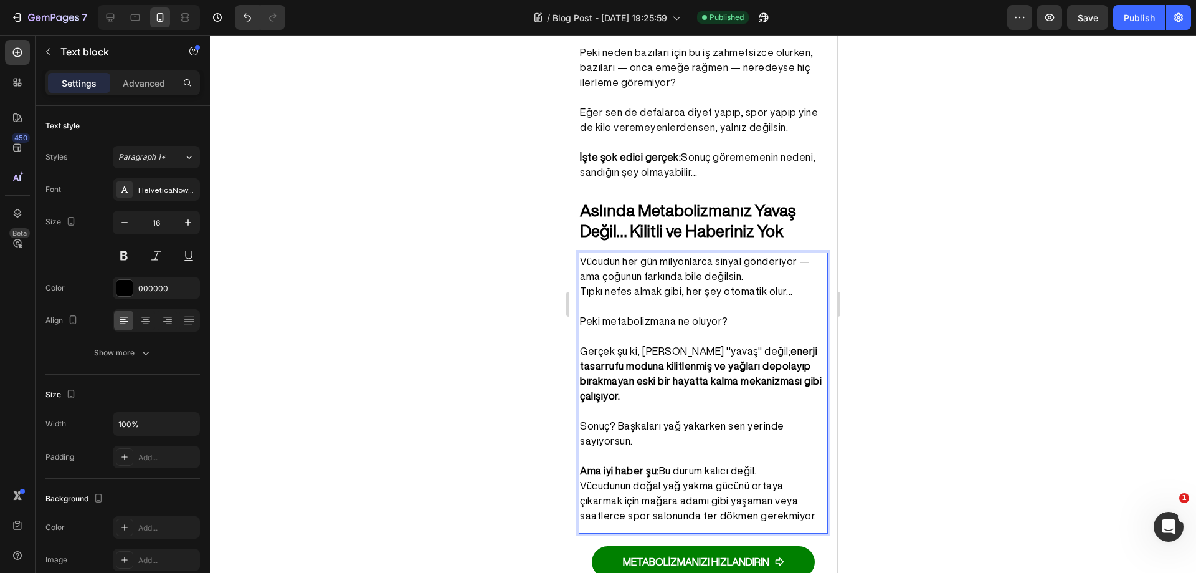
click at [958, 343] on div at bounding box center [703, 304] width 986 height 538
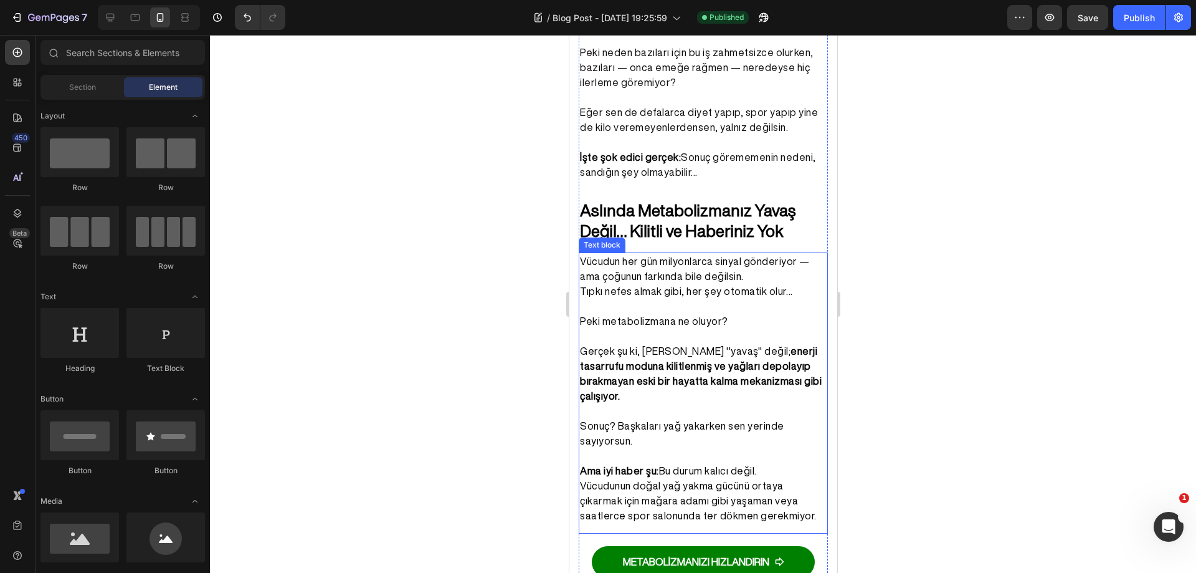
click at [748, 381] on p "Peki metabolizmana ne oluyor? Gerçek şu ki, metabolizman ''yavaş'' değil; enerj…" at bounding box center [702, 358] width 247 height 90
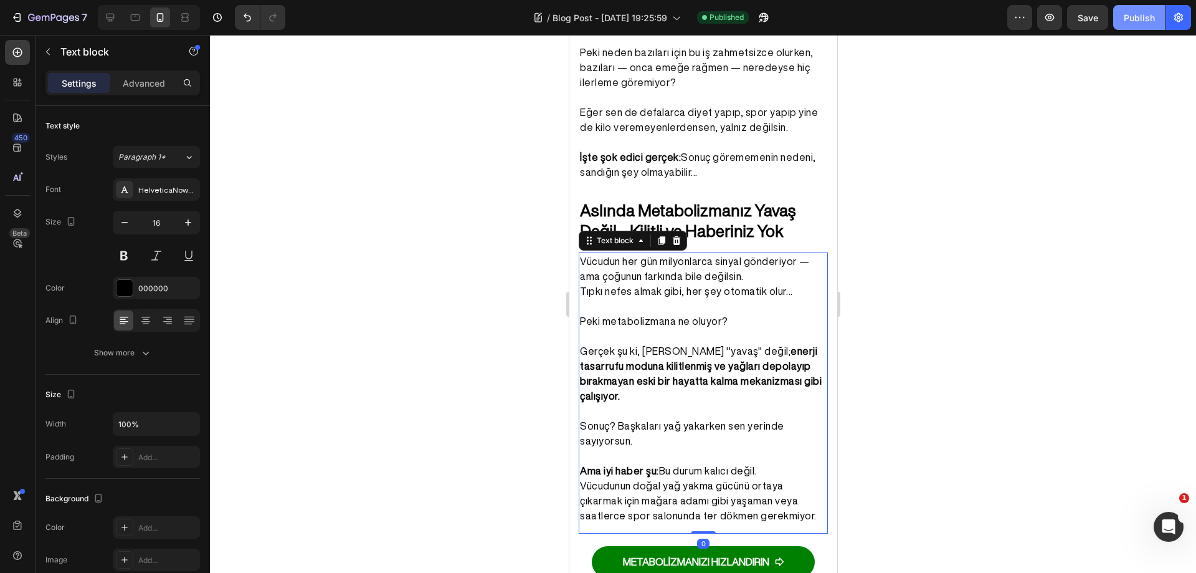
click at [1138, 22] on div "Publish" at bounding box center [1139, 17] width 31 height 13
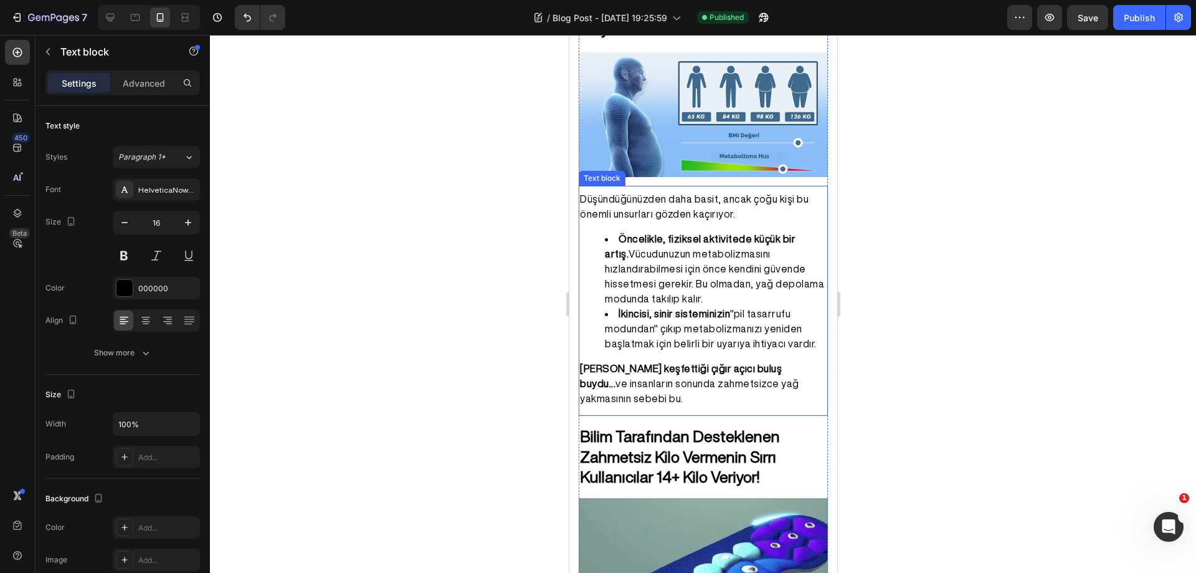
scroll to position [1310, 0]
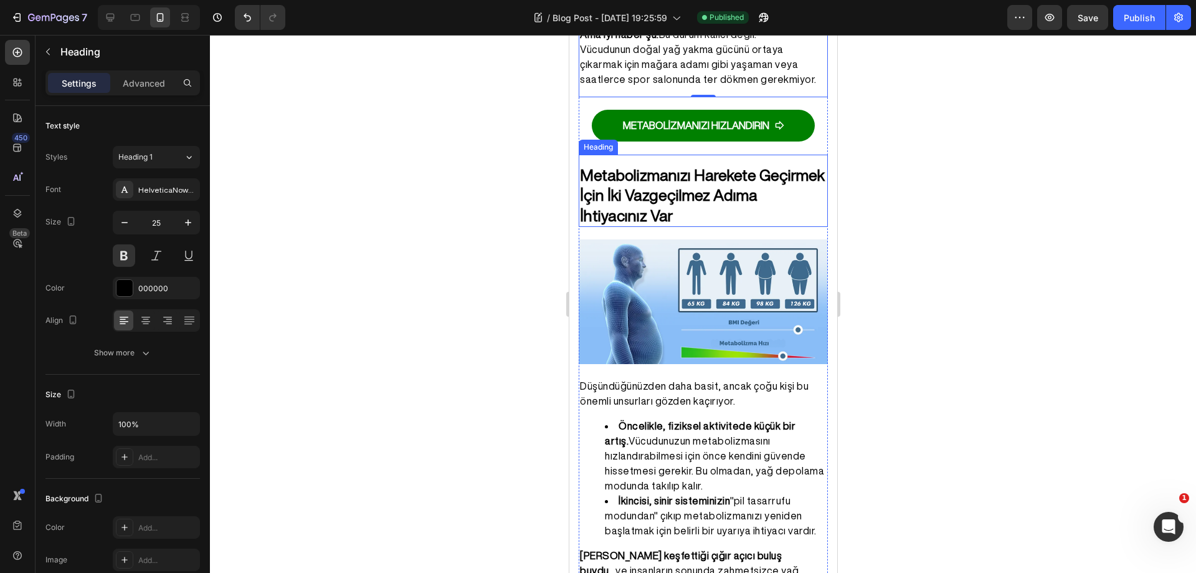
click at [740, 181] on strong "Metabolizmanızı Harekete Geçirmek İçin İki Vazgeçilmez Adıma İhtiyacınız Var" at bounding box center [701, 195] width 245 height 56
click at [190, 221] on icon "button" at bounding box center [188, 222] width 12 height 12
type input "26"
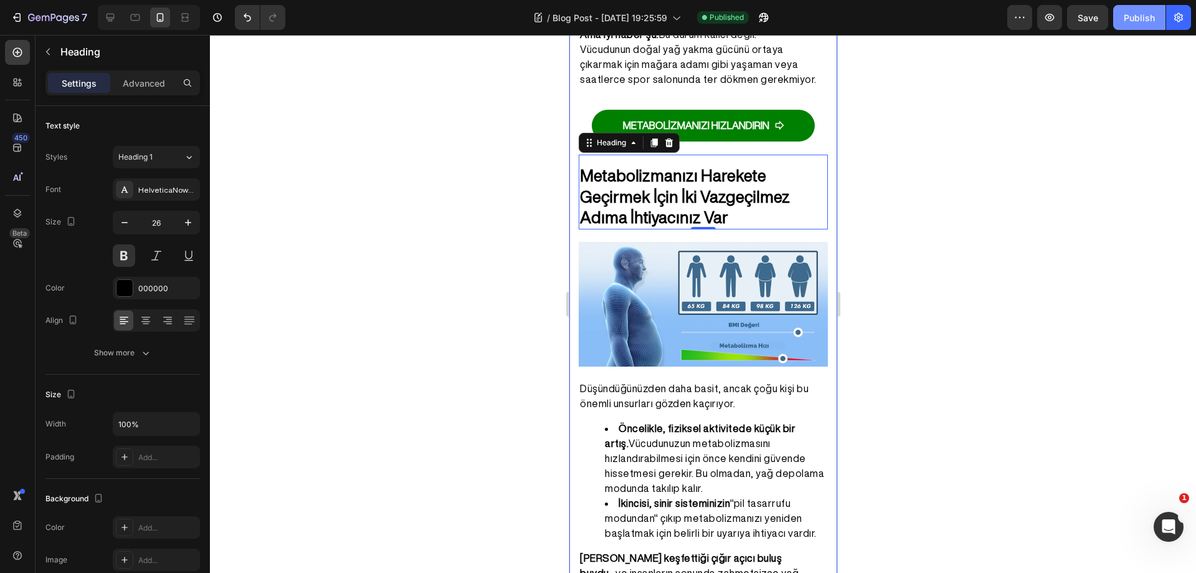
click at [1146, 25] on button "Publish" at bounding box center [1139, 17] width 52 height 25
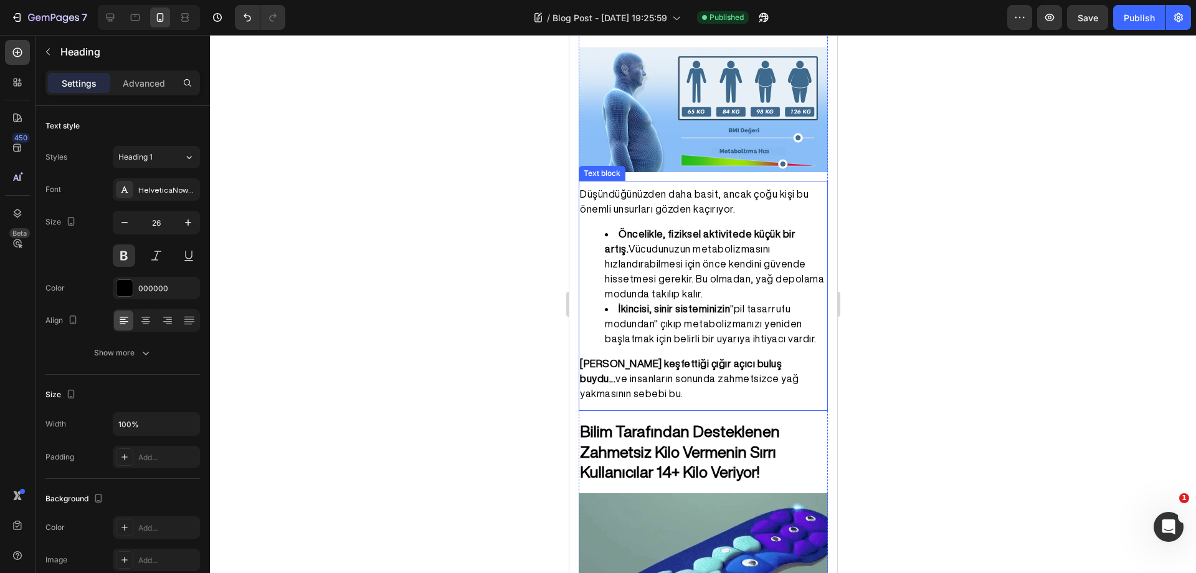
scroll to position [1497, 0]
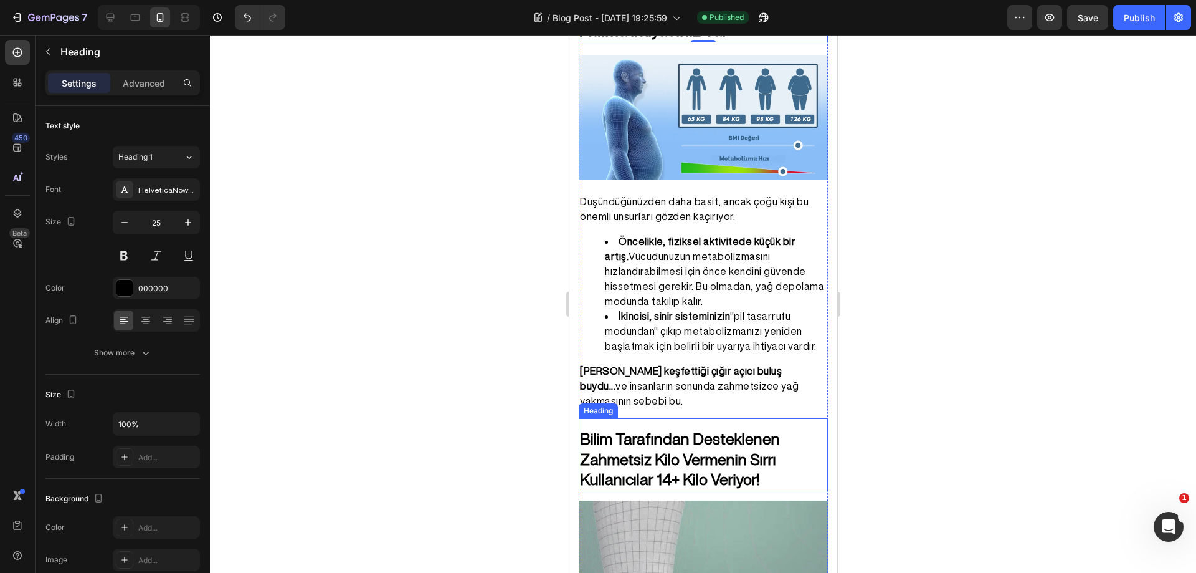
click at [713, 442] on strong "Bilim Tarafından Desteklenen Zahmetsiz Kilo Vermenin Sırrı Kullanıcılar 14+ Kil…" at bounding box center [679, 459] width 200 height 56
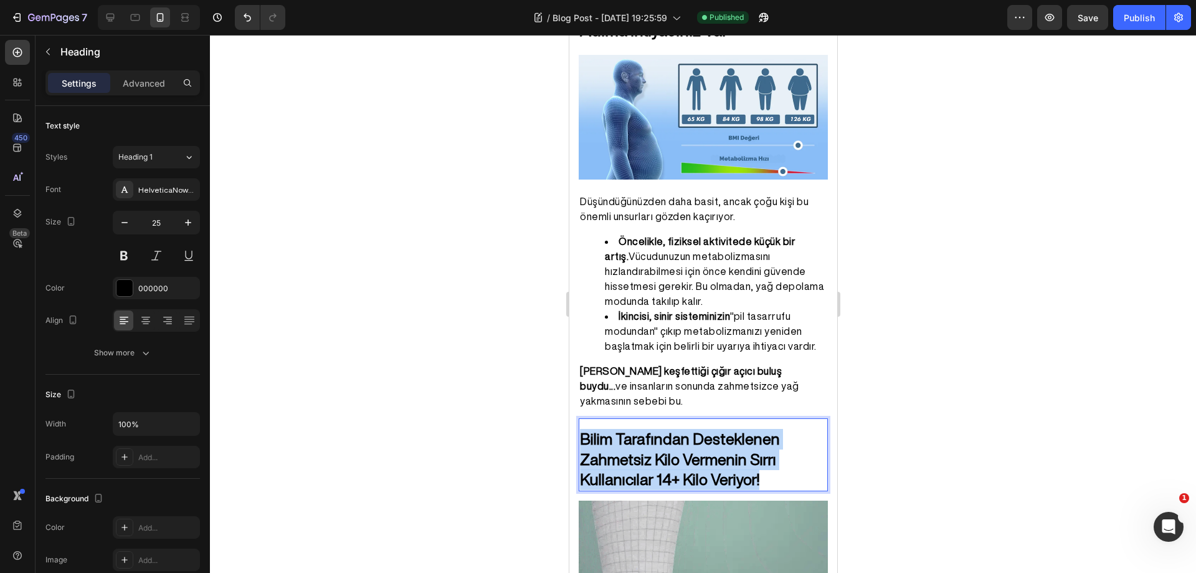
click at [713, 442] on strong "Bilim Tarafından Desteklenen Zahmetsiz Kilo Vermenin Sırrı Kullanıcılar 14+ Kil…" at bounding box center [679, 459] width 200 height 56
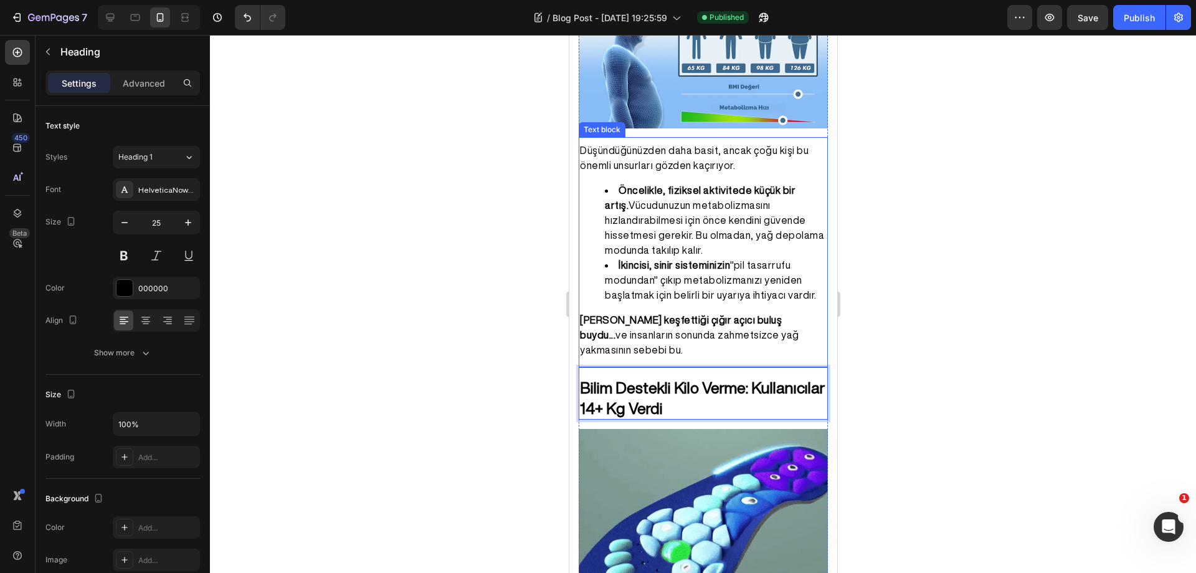
scroll to position [1559, 0]
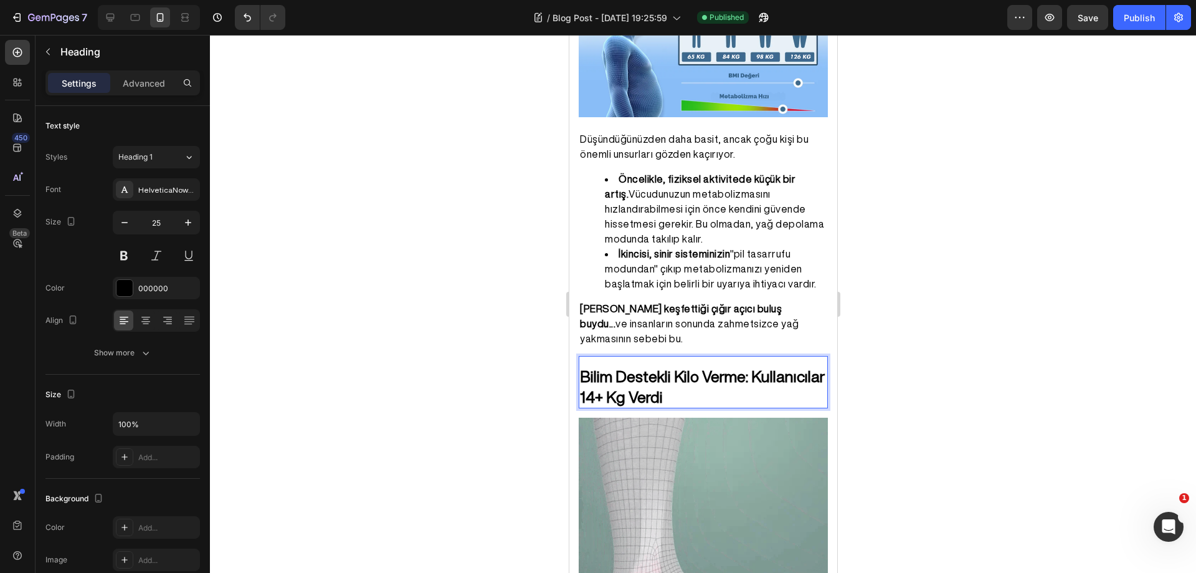
click at [744, 368] on strong "Bilim Destekli Kilo Verme: Kullanıcılar 14+ Kg Verdi" at bounding box center [701, 386] width 245 height 36
click at [754, 384] on p "Bilim Destekli Kilo Verme Sırrı: Kullanıcılar 14+ Kg Verdi" at bounding box center [702, 386] width 247 height 40
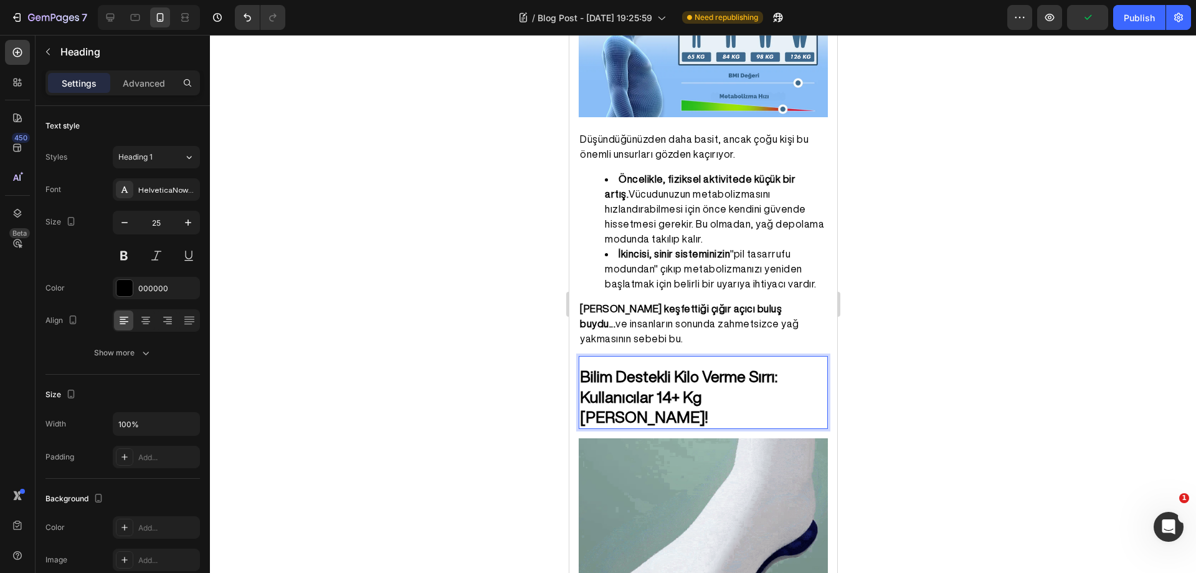
click at [935, 308] on div at bounding box center [703, 304] width 986 height 538
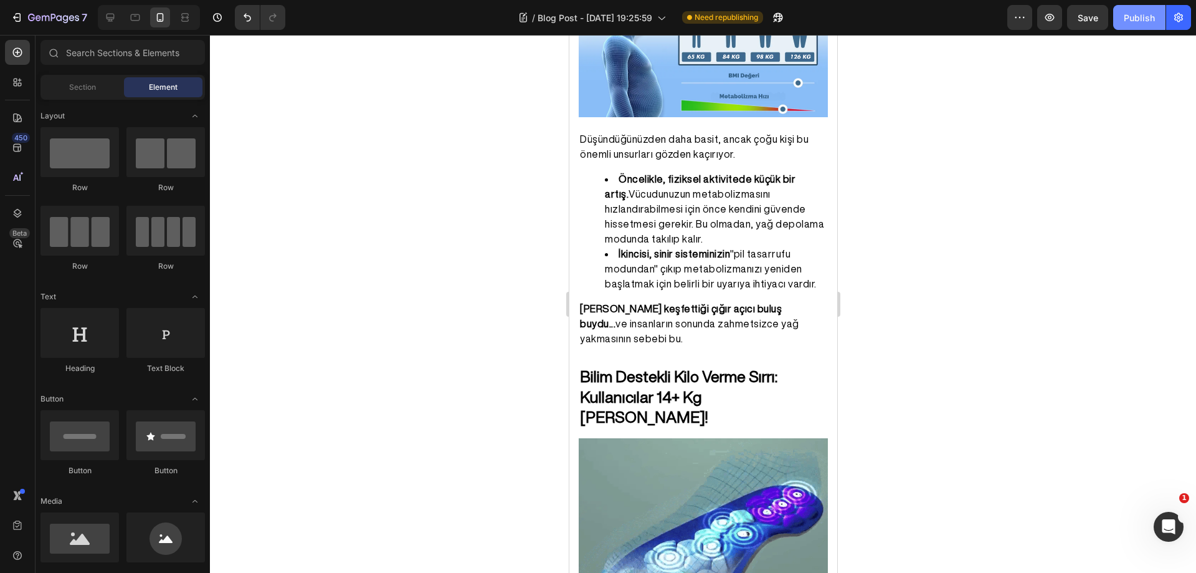
click at [1136, 19] on div "Publish" at bounding box center [1139, 17] width 31 height 13
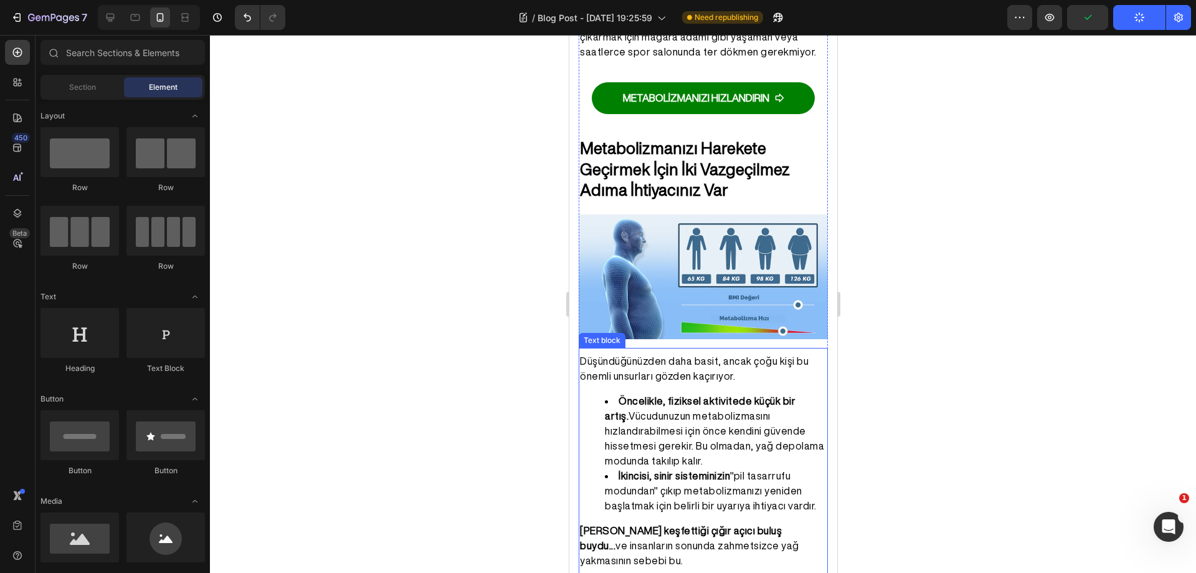
scroll to position [1310, 0]
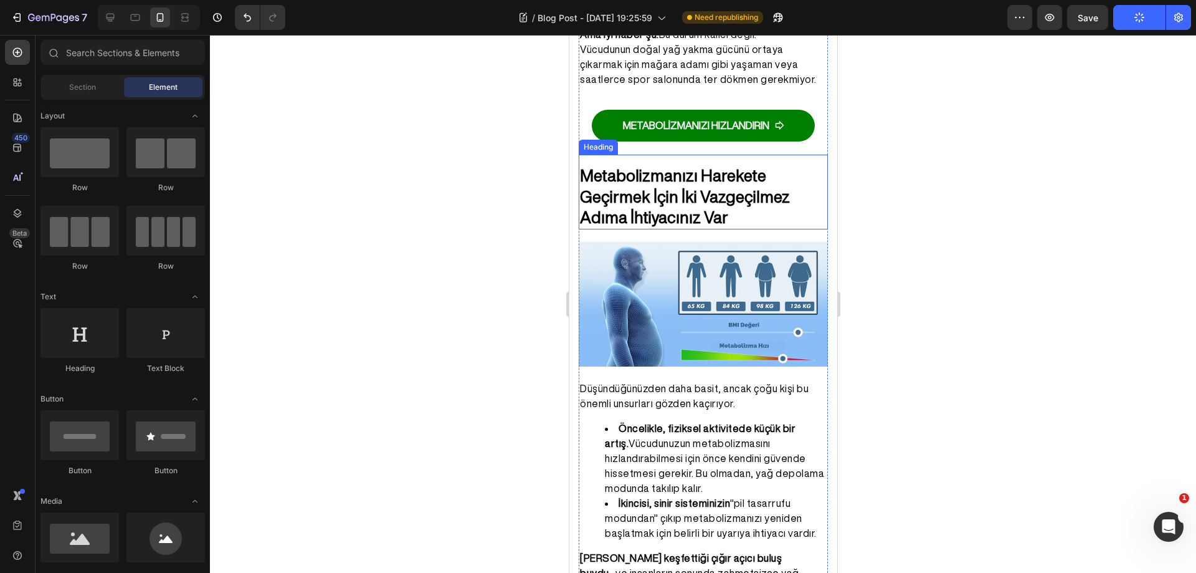
click at [710, 176] on h2 "Metabolizmanızı Harekete Geçirmek İçin İki Vazgeçilmez Adıma İhtiyacınız Var" at bounding box center [702, 196] width 249 height 65
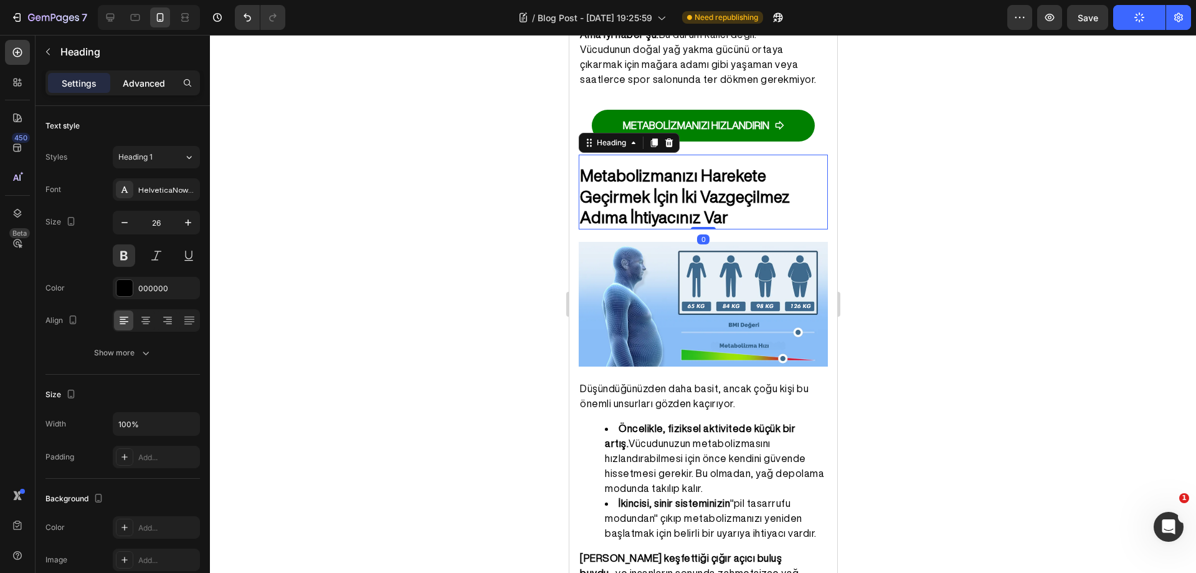
click at [133, 77] on p "Advanced" at bounding box center [144, 83] width 42 height 13
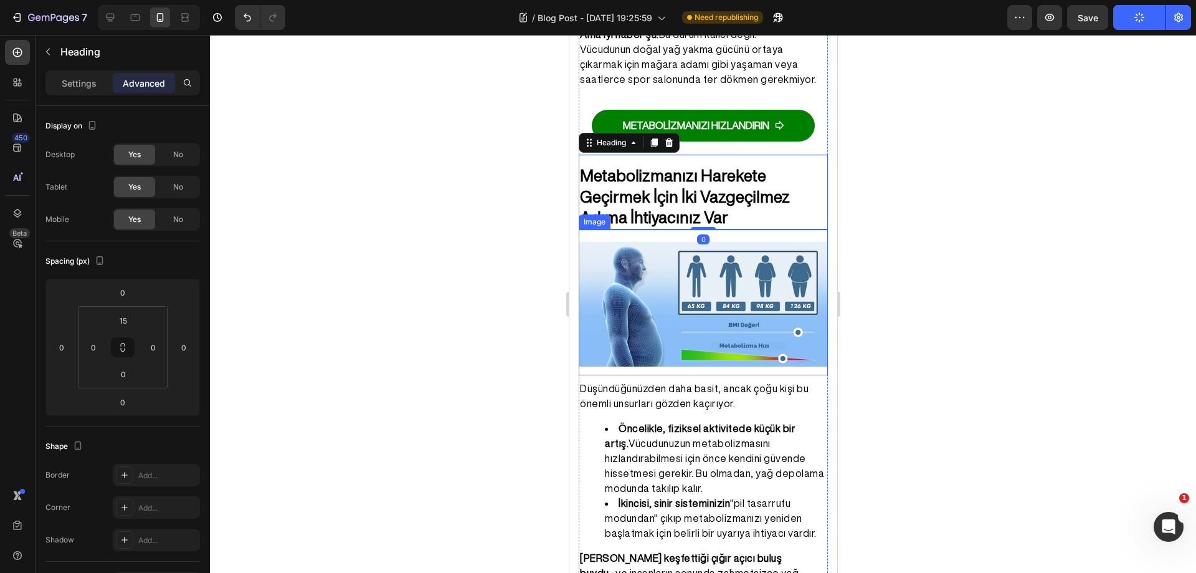
click at [677, 242] on img at bounding box center [702, 304] width 249 height 125
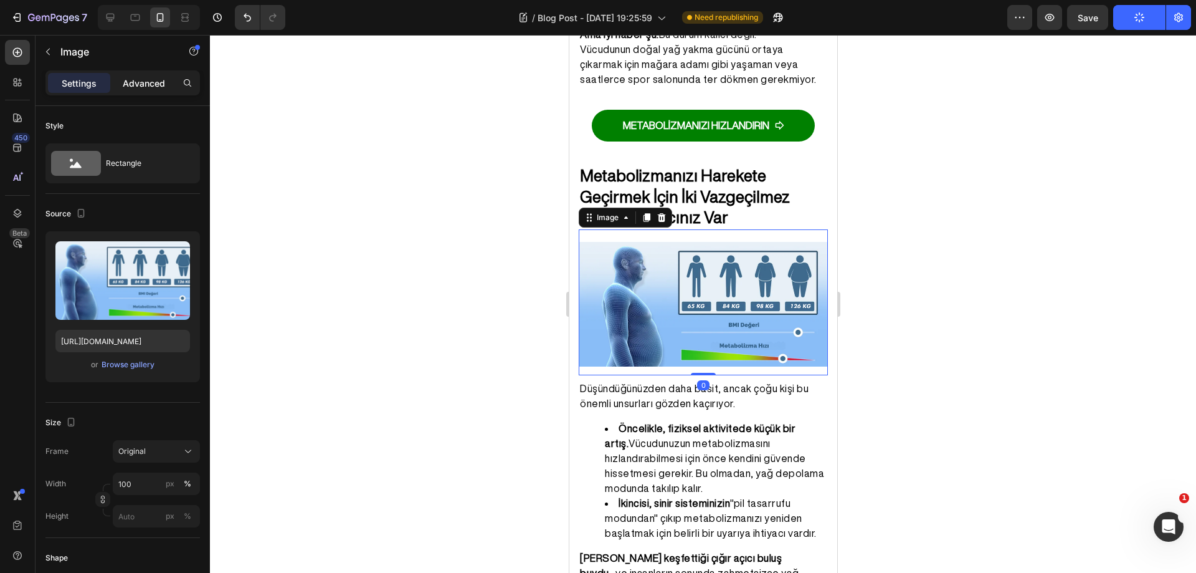
click at [148, 73] on div "Advanced" at bounding box center [144, 83] width 62 height 20
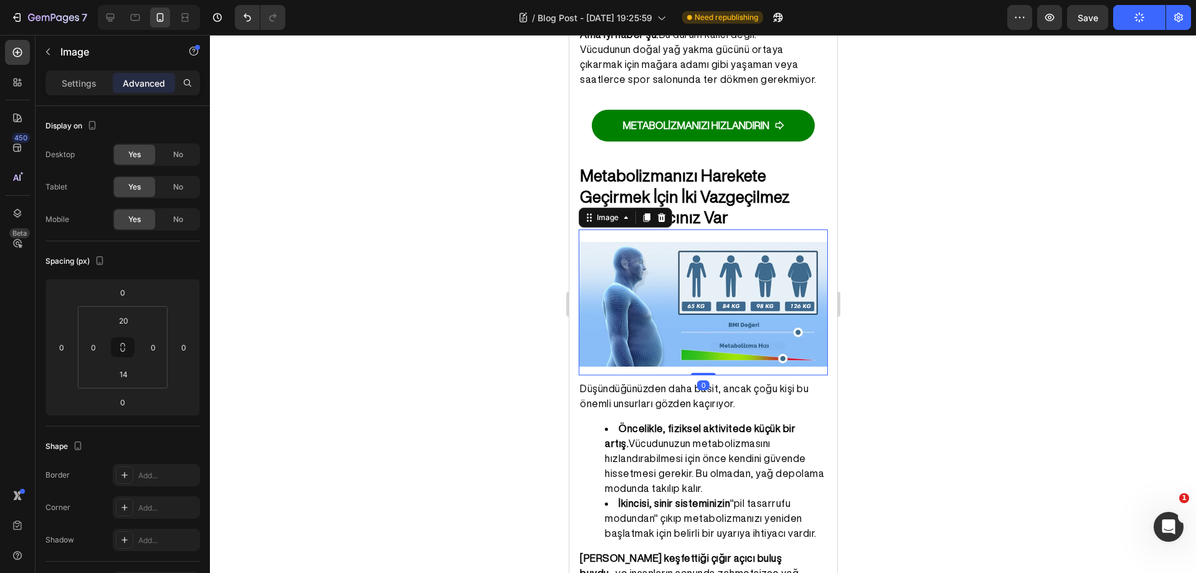
click at [454, 252] on div at bounding box center [703, 304] width 986 height 538
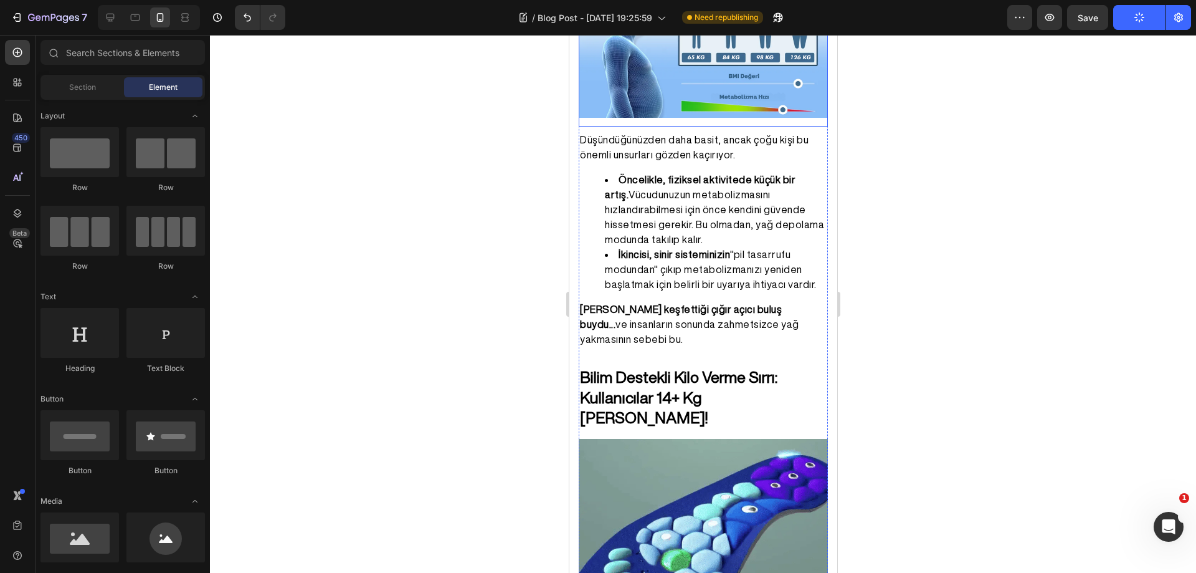
scroll to position [1559, 0]
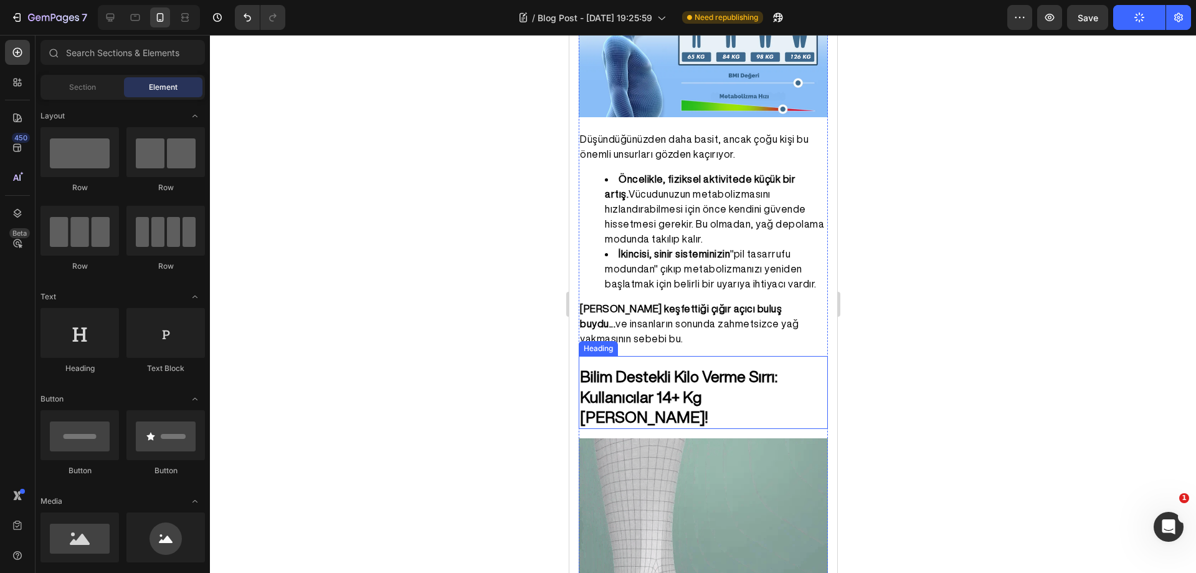
click at [697, 371] on p "⁠⁠⁠⁠⁠⁠⁠ Bilim Destekli Kilo Verme Sırrı: Kullanıcılar 14+ Kg [PERSON_NAME]!" at bounding box center [702, 396] width 247 height 61
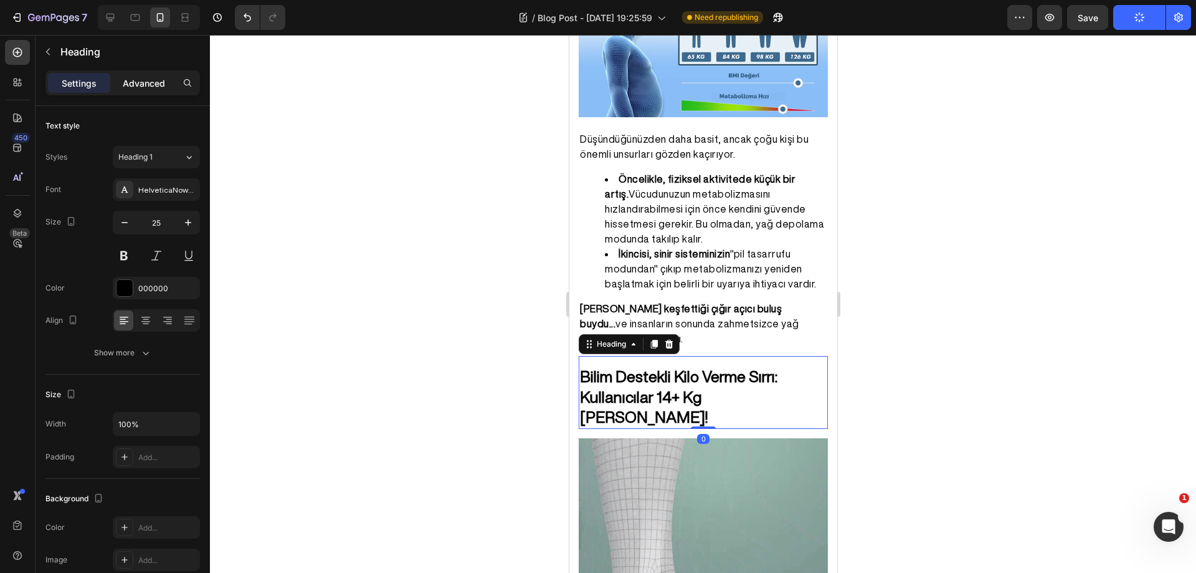
click at [138, 82] on p "Advanced" at bounding box center [144, 83] width 42 height 13
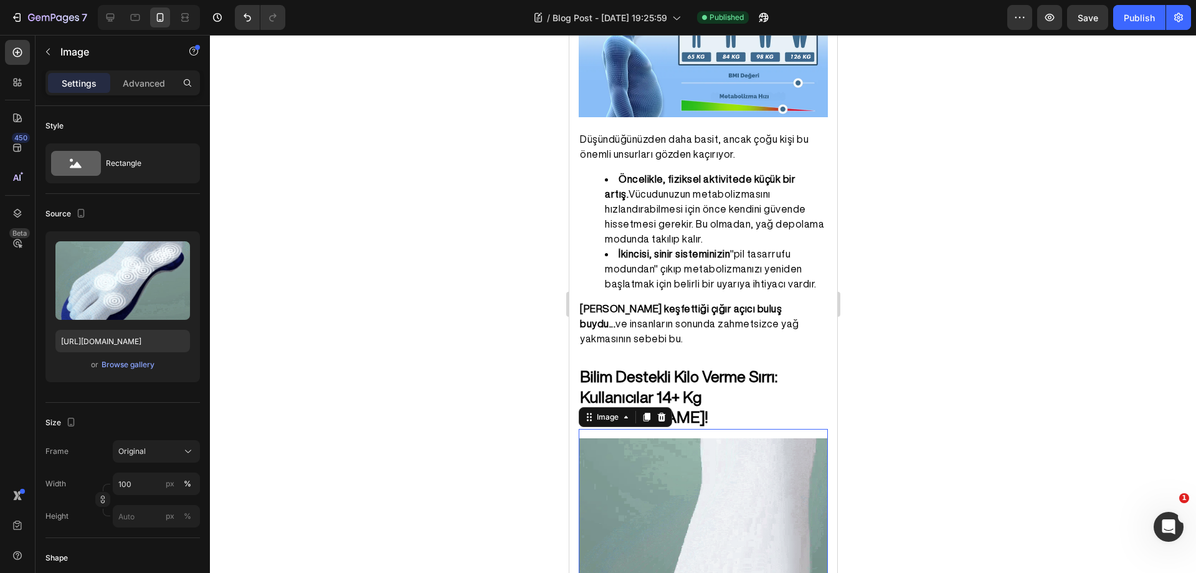
click at [638, 438] on img at bounding box center [702, 562] width 249 height 249
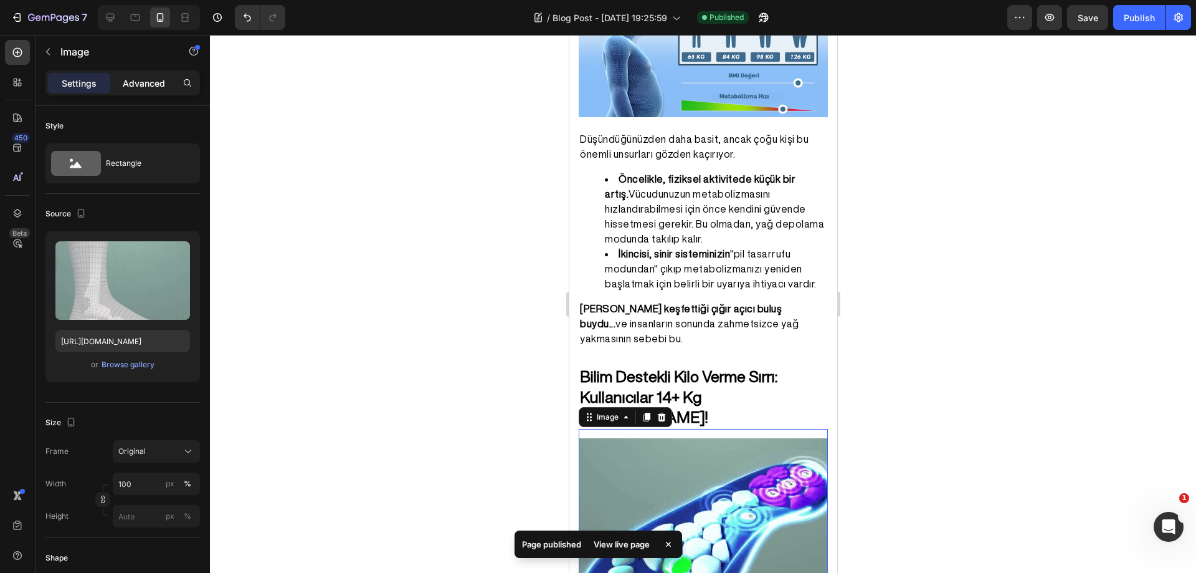
click at [131, 81] on p "Advanced" at bounding box center [144, 83] width 42 height 13
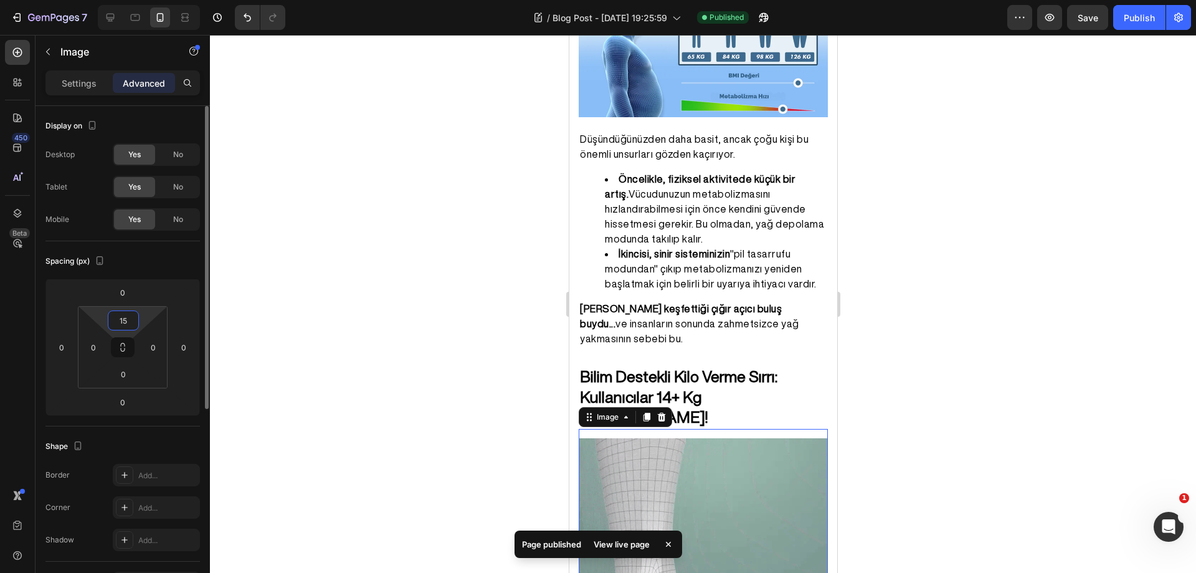
click at [123, 323] on input "15" at bounding box center [123, 320] width 25 height 19
type input "20"
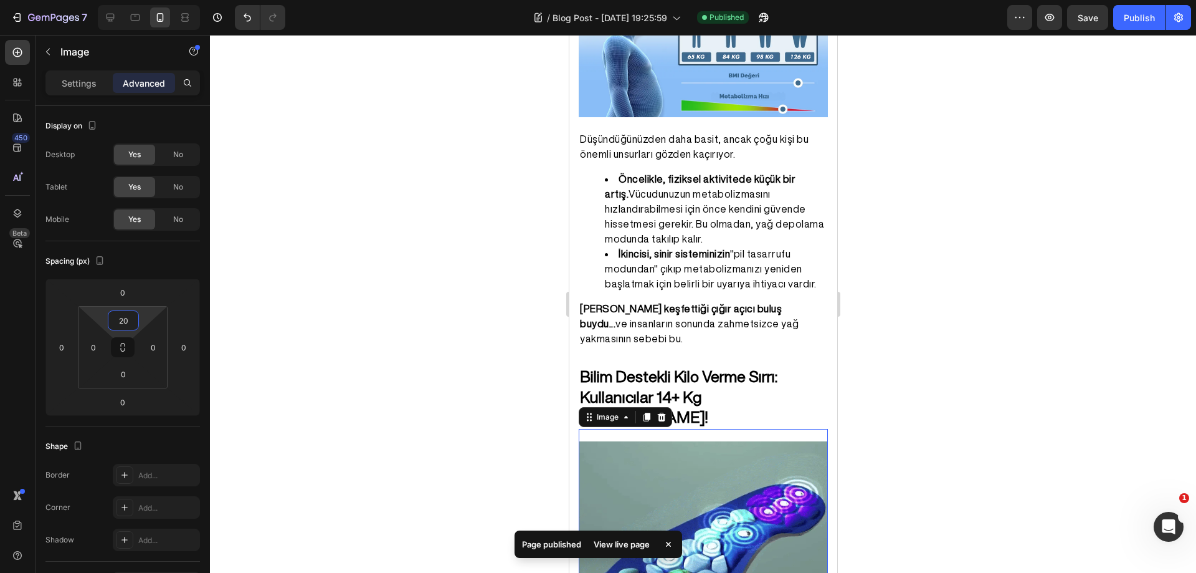
click at [369, 238] on div at bounding box center [703, 304] width 986 height 538
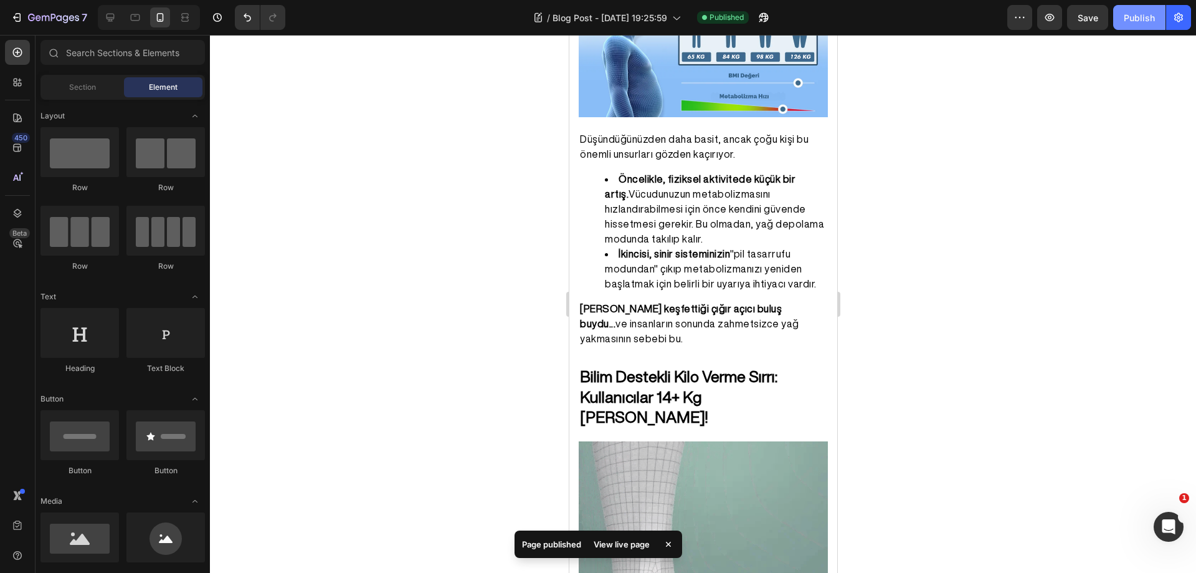
click at [1131, 21] on div "Publish" at bounding box center [1139, 17] width 31 height 13
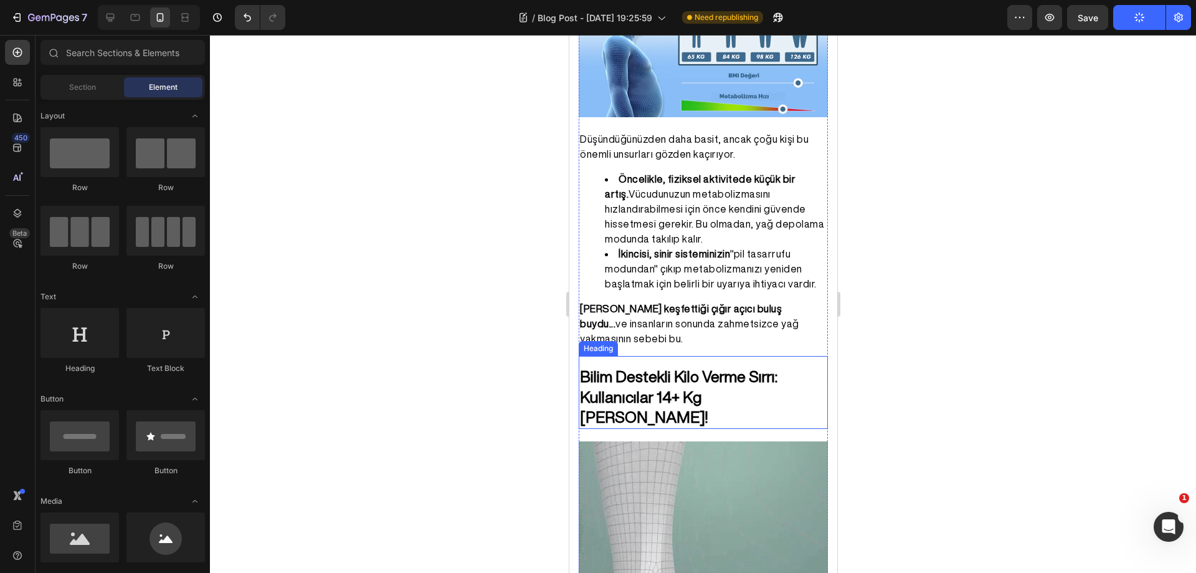
click at [690, 368] on strong "Bilim Destekli Kilo Verme Sırrı: Kullanıcılar 14+ Kg [PERSON_NAME]!" at bounding box center [678, 396] width 198 height 56
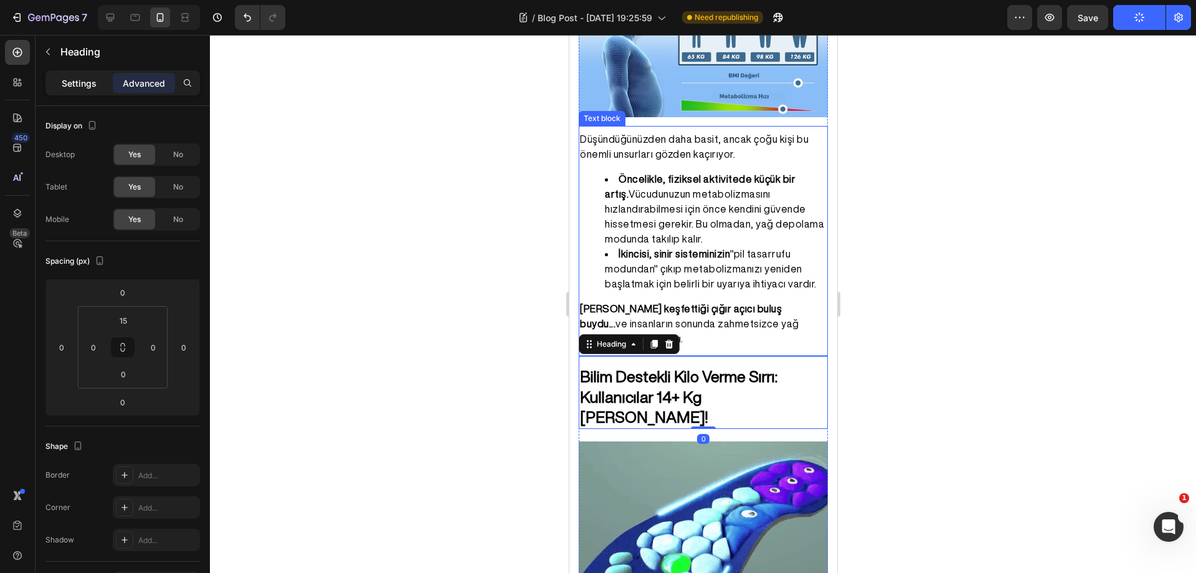
click at [87, 80] on p "Settings" at bounding box center [79, 83] width 35 height 13
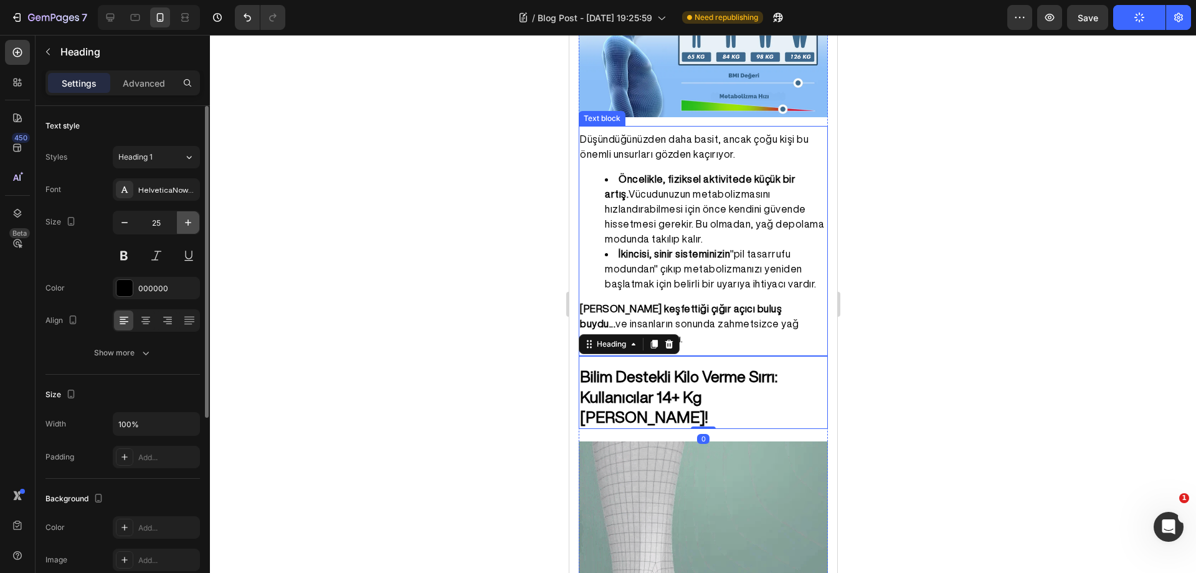
click at [191, 224] on icon "button" at bounding box center [188, 222] width 12 height 12
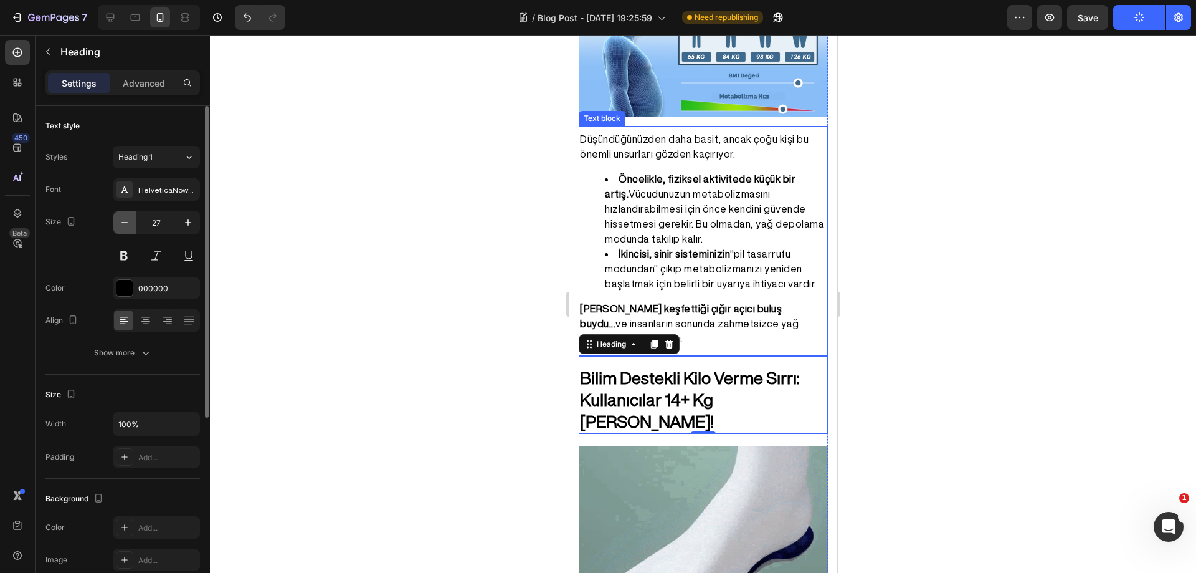
click at [126, 221] on icon "button" at bounding box center [124, 222] width 12 height 12
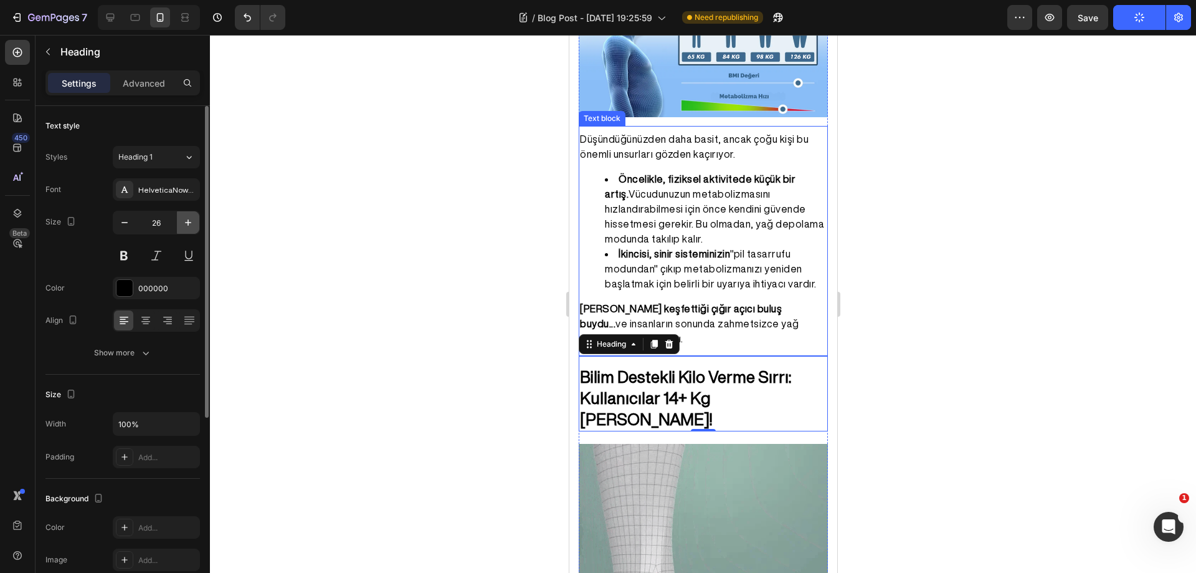
click at [192, 225] on icon "button" at bounding box center [188, 222] width 12 height 12
type input "27"
